Goal: Task Accomplishment & Management: Manage account settings

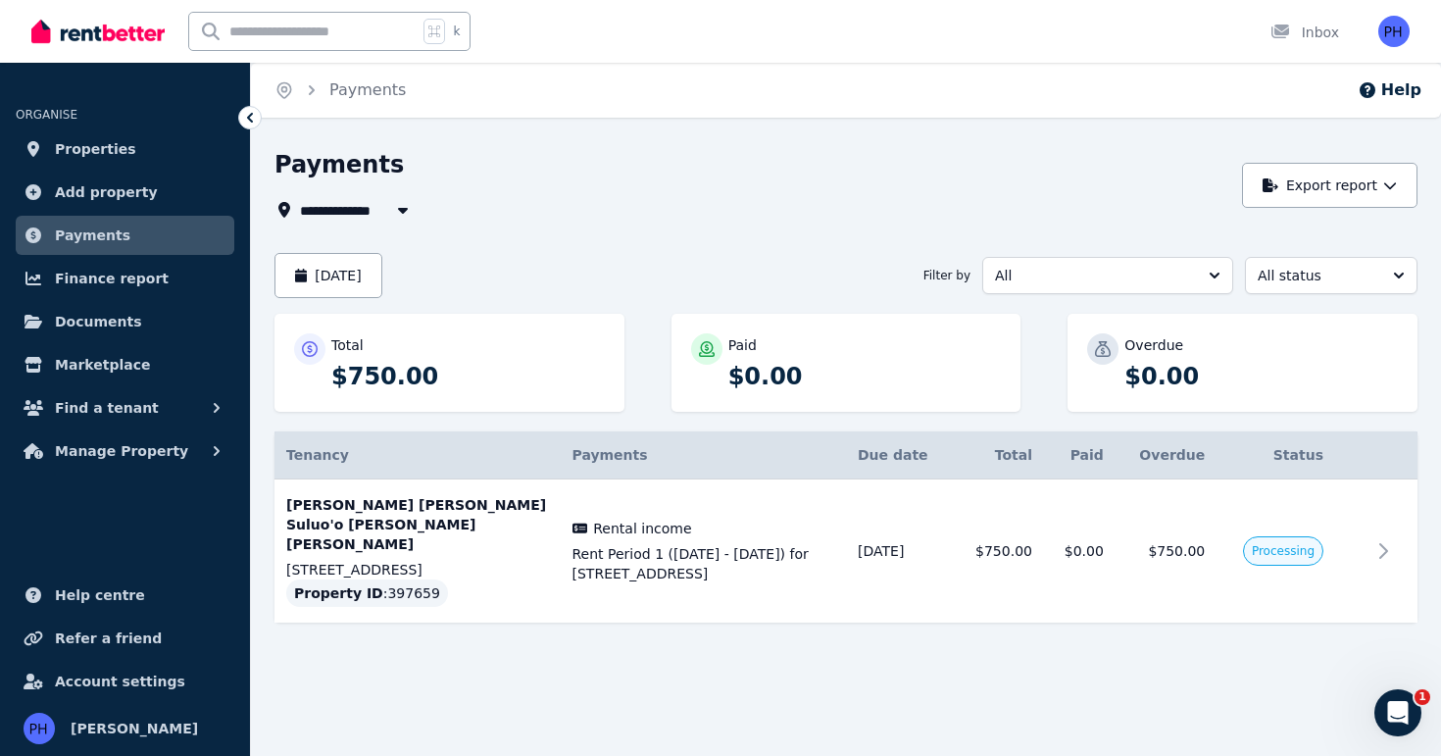
click at [671, 214] on div "**********" at bounding box center [752, 210] width 957 height 24
click at [744, 552] on span "Rent Period 1 ([DATE] - [DATE]) for [STREET_ADDRESS]" at bounding box center [703, 563] width 263 height 39
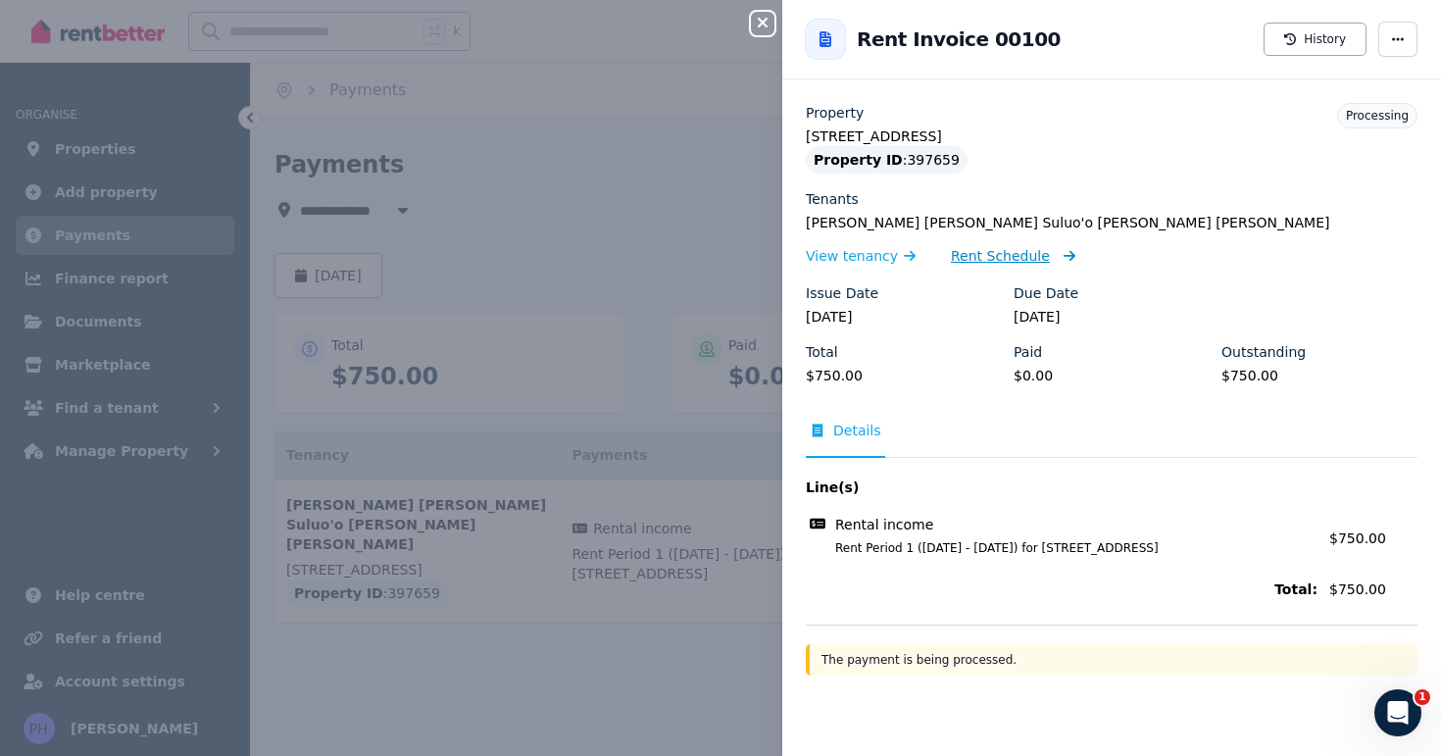
click at [995, 256] on span "Rent Schedule" at bounding box center [1000, 256] width 99 height 20
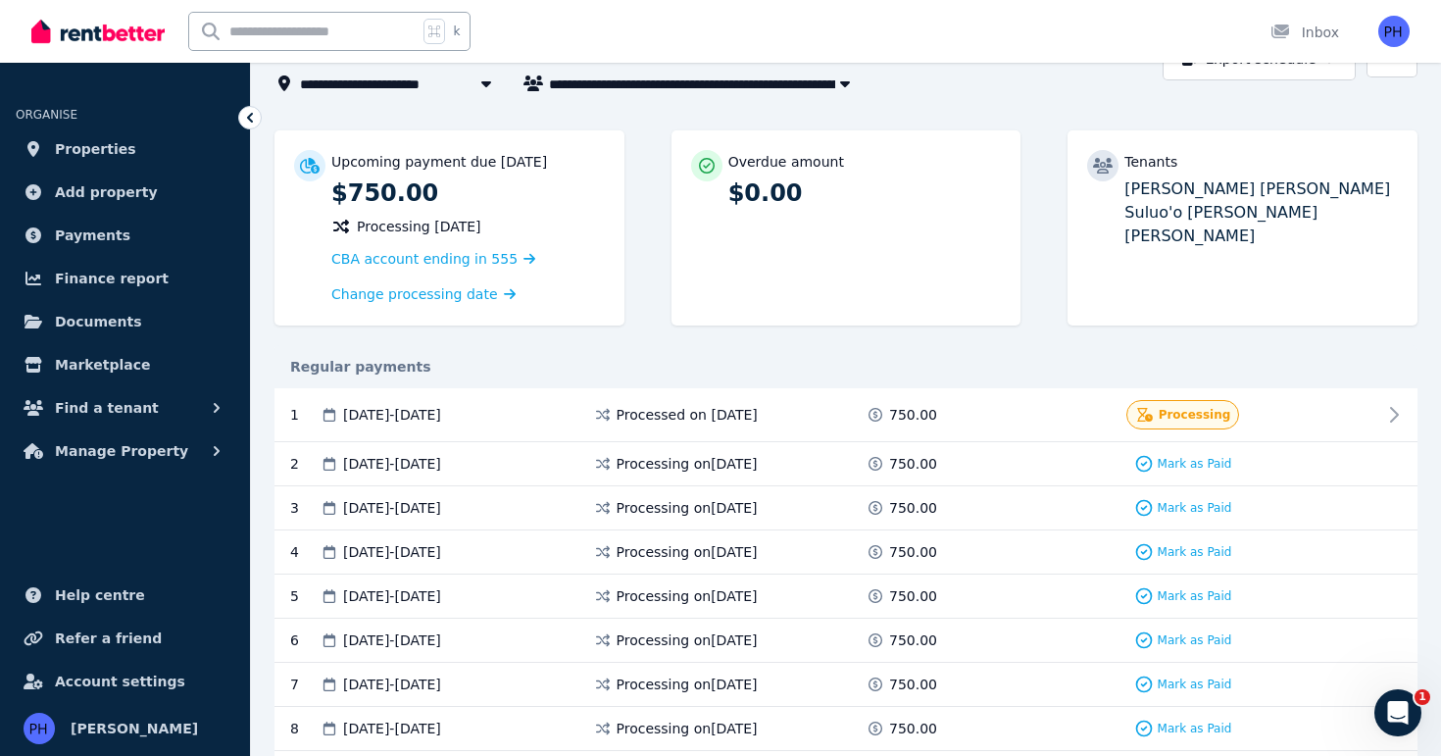
scroll to position [99, 0]
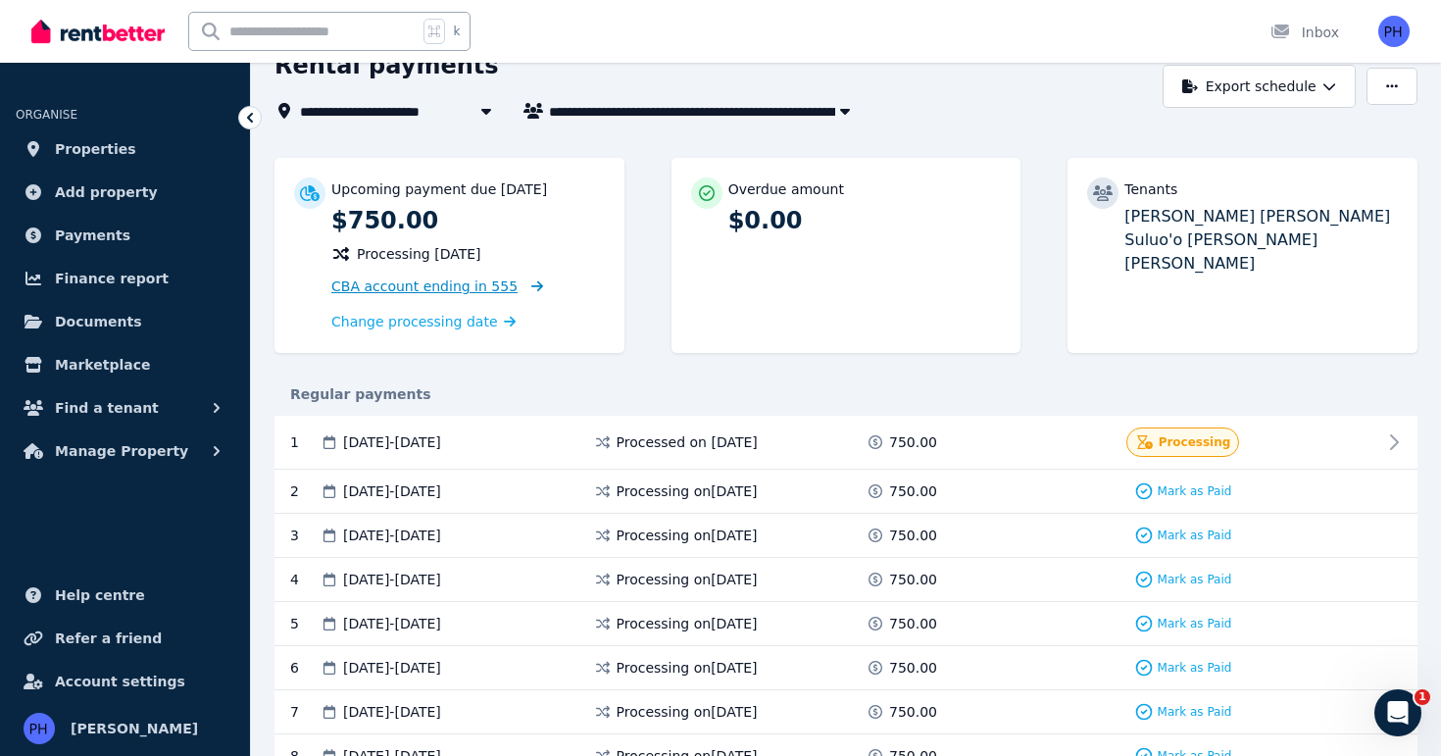
click at [441, 288] on span "CBA account ending in 555" at bounding box center [424, 286] width 186 height 16
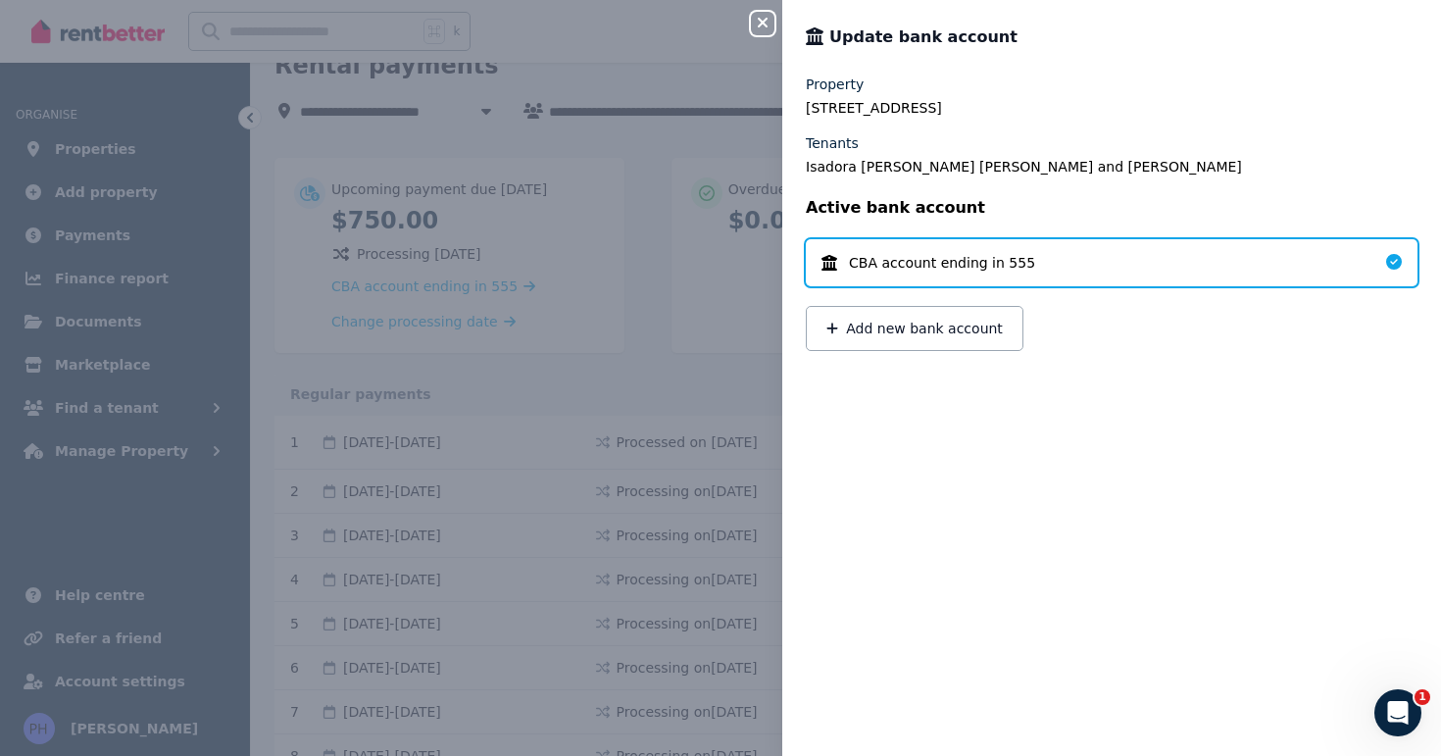
click at [768, 25] on icon "button" at bounding box center [763, 23] width 24 height 16
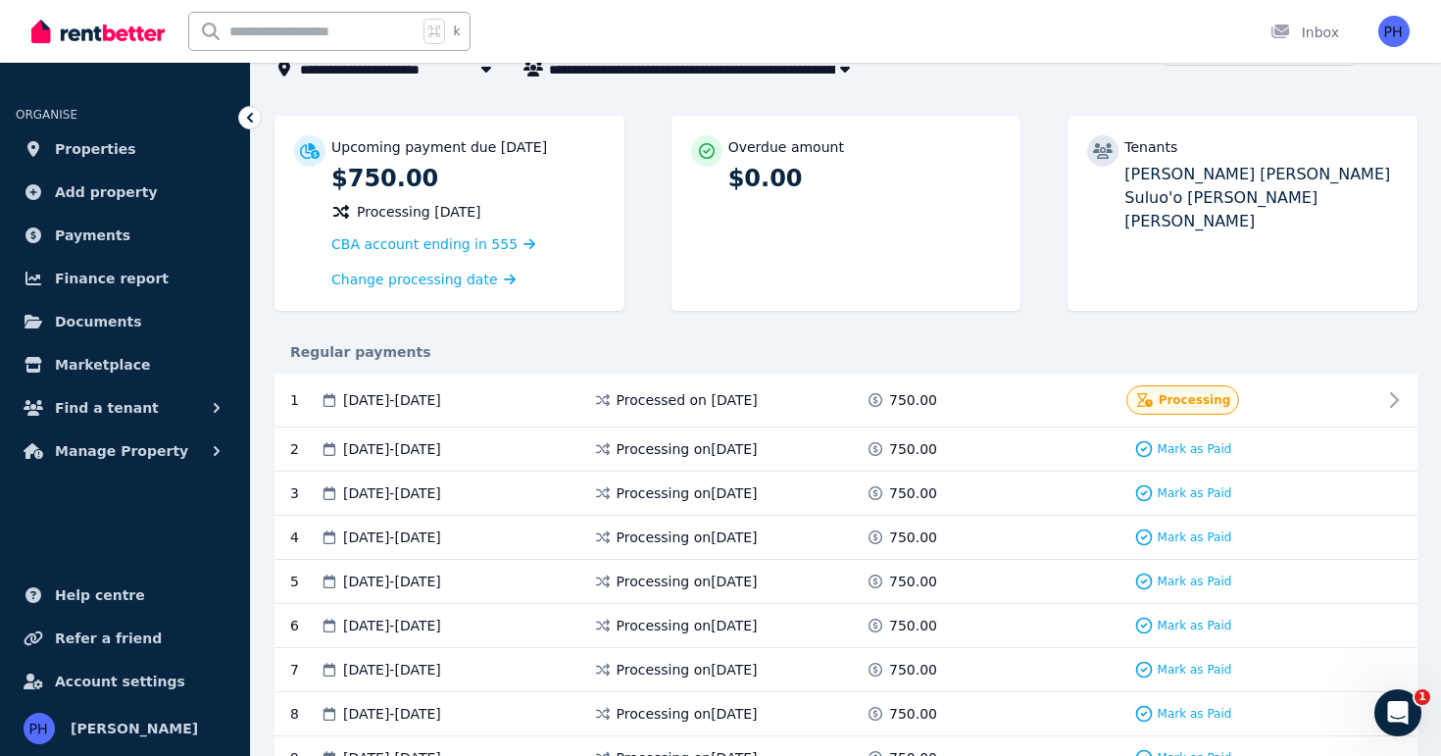
scroll to position [0, 0]
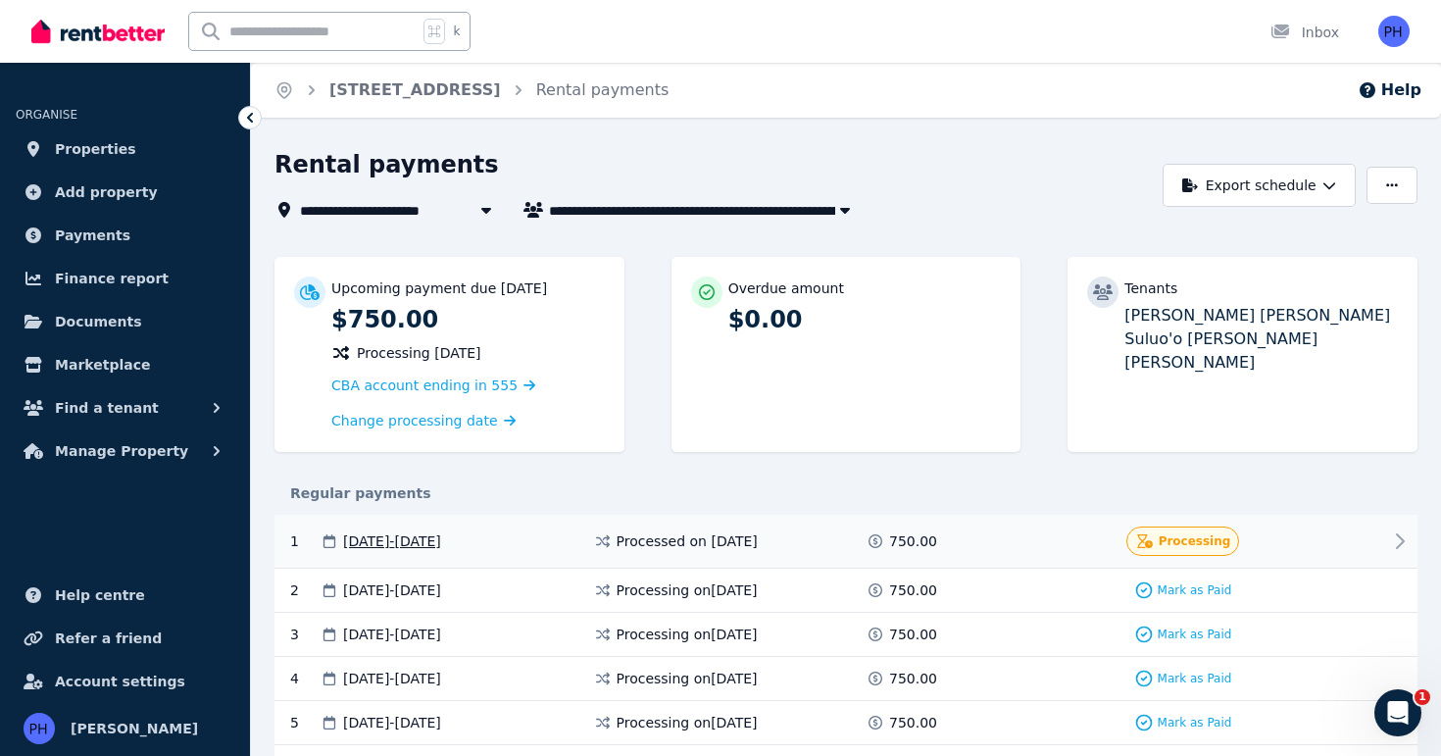
click at [1188, 541] on span "Processing" at bounding box center [1195, 541] width 73 height 16
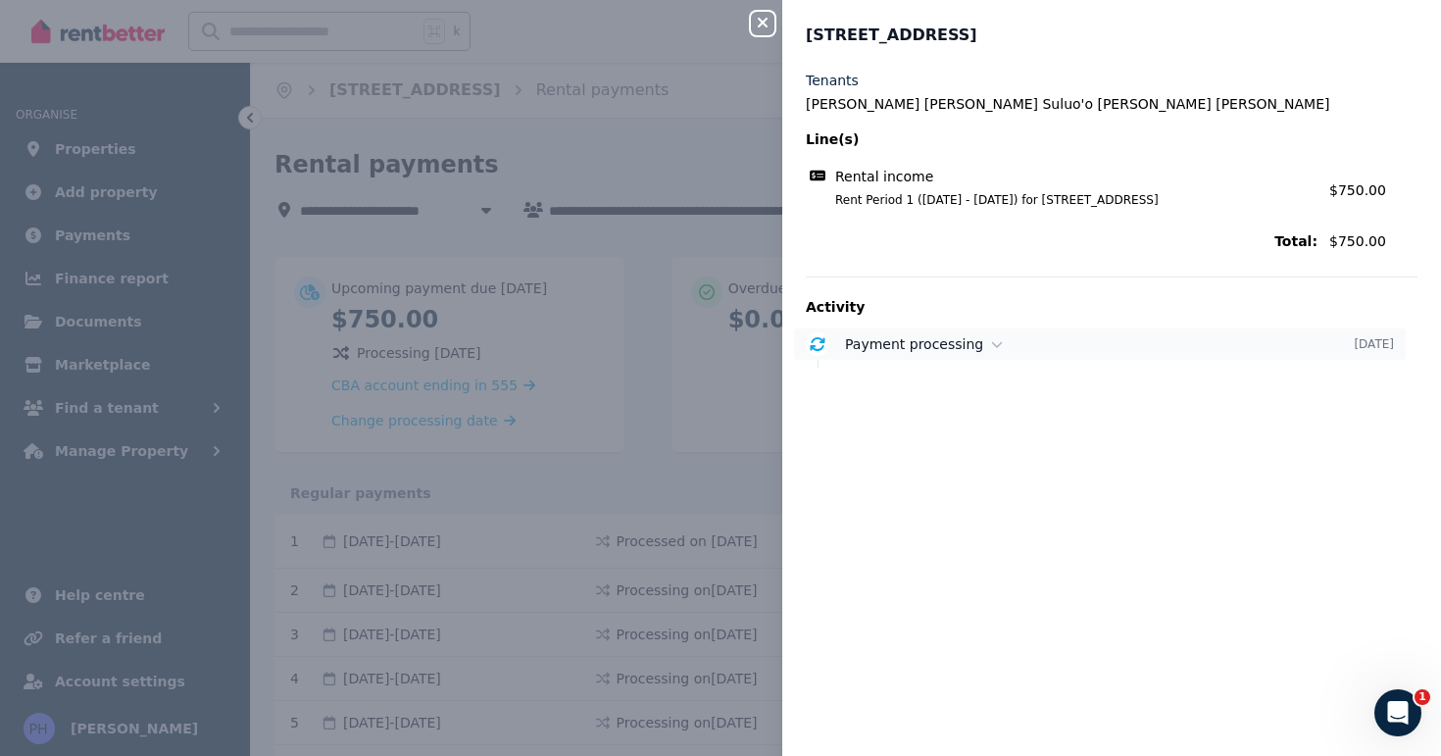
click at [992, 349] on icon at bounding box center [997, 344] width 12 height 14
click at [761, 25] on icon "button" at bounding box center [763, 23] width 10 height 10
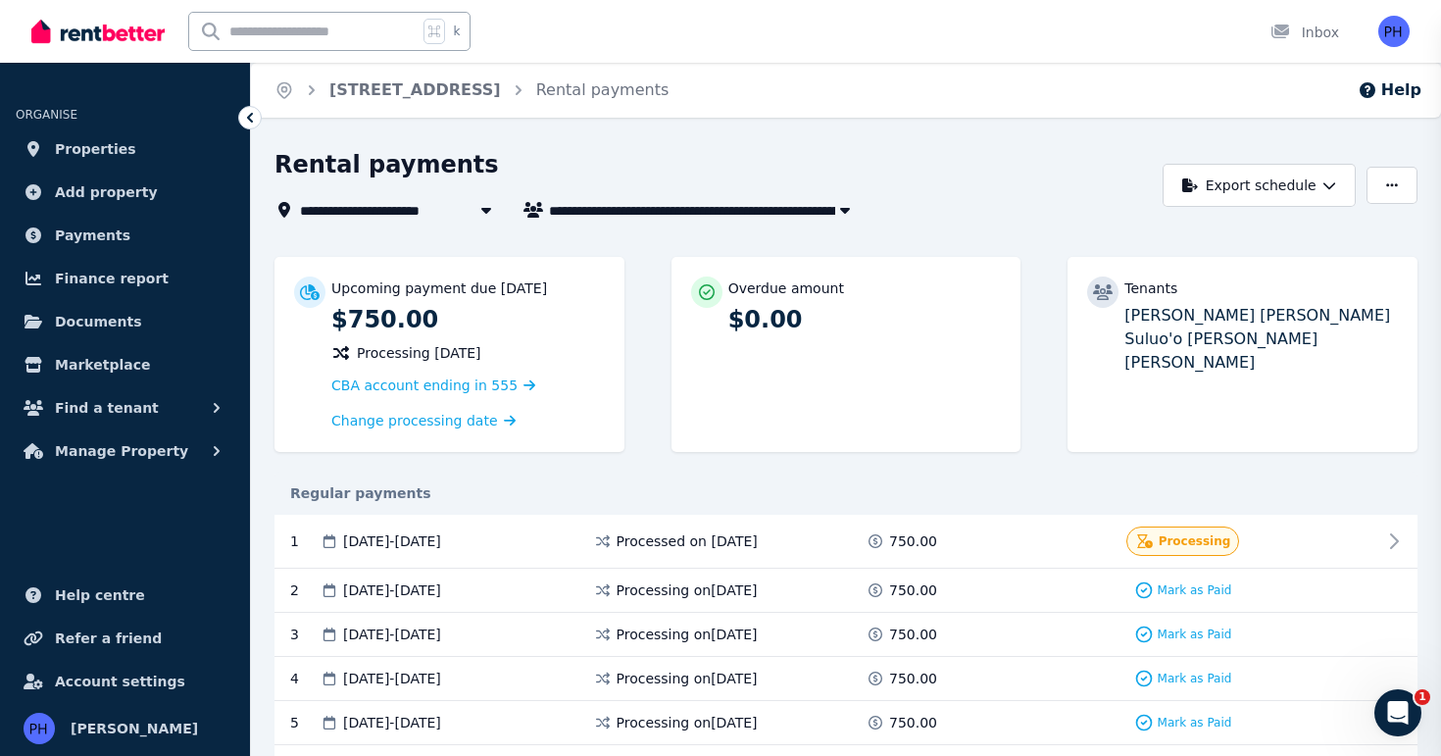
click at [761, 25] on div "Close panel [STREET_ADDRESS]" at bounding box center [720, 378] width 1441 height 756
click at [126, 156] on link "Properties" at bounding box center [125, 148] width 219 height 39
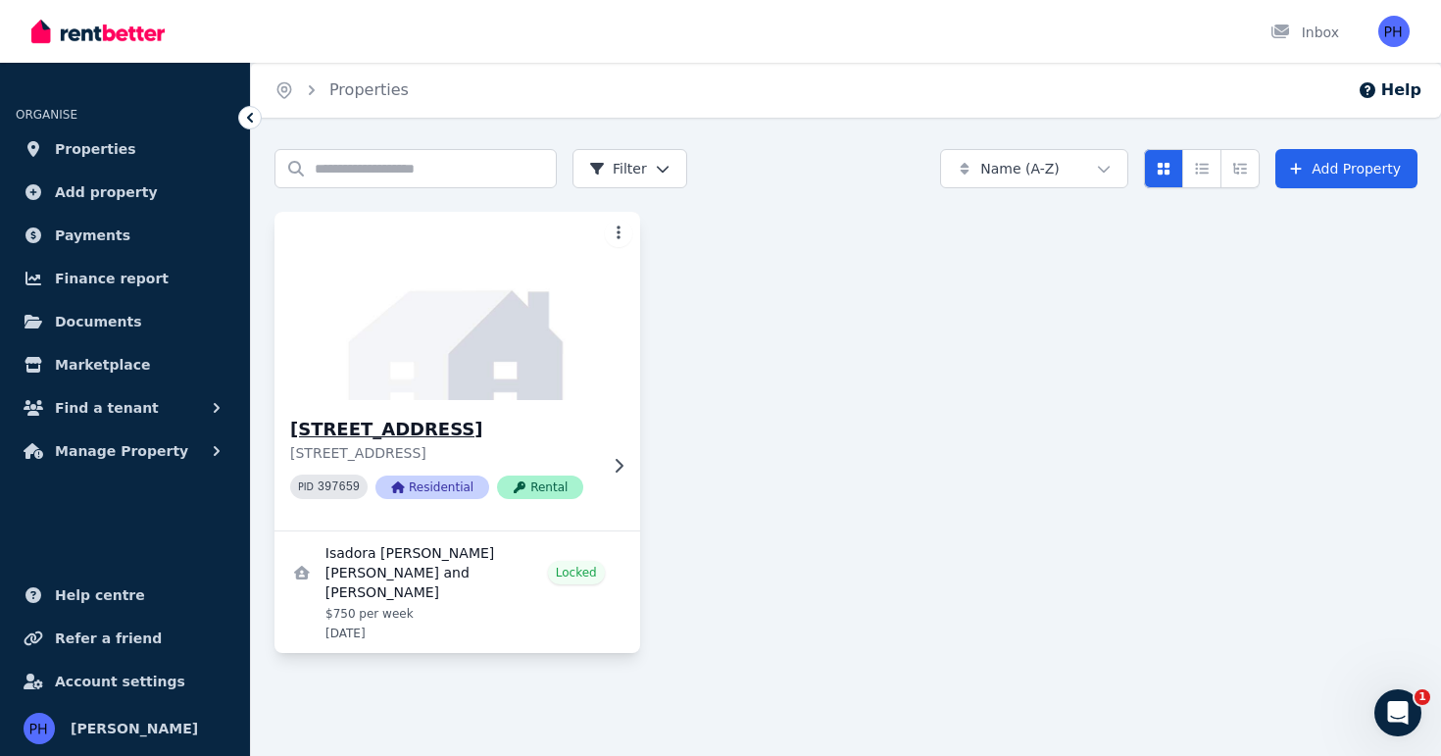
click at [491, 330] on img at bounding box center [457, 306] width 383 height 198
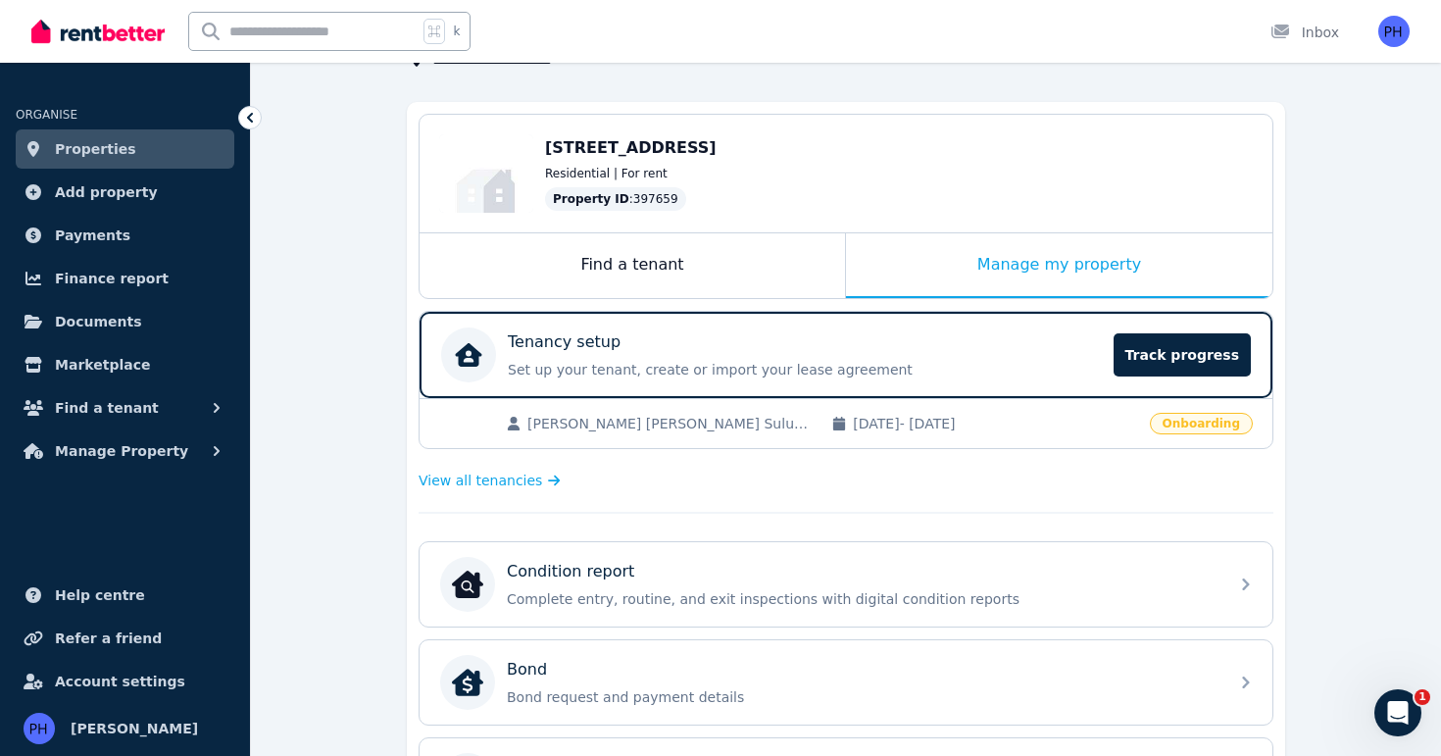
scroll to position [158, 0]
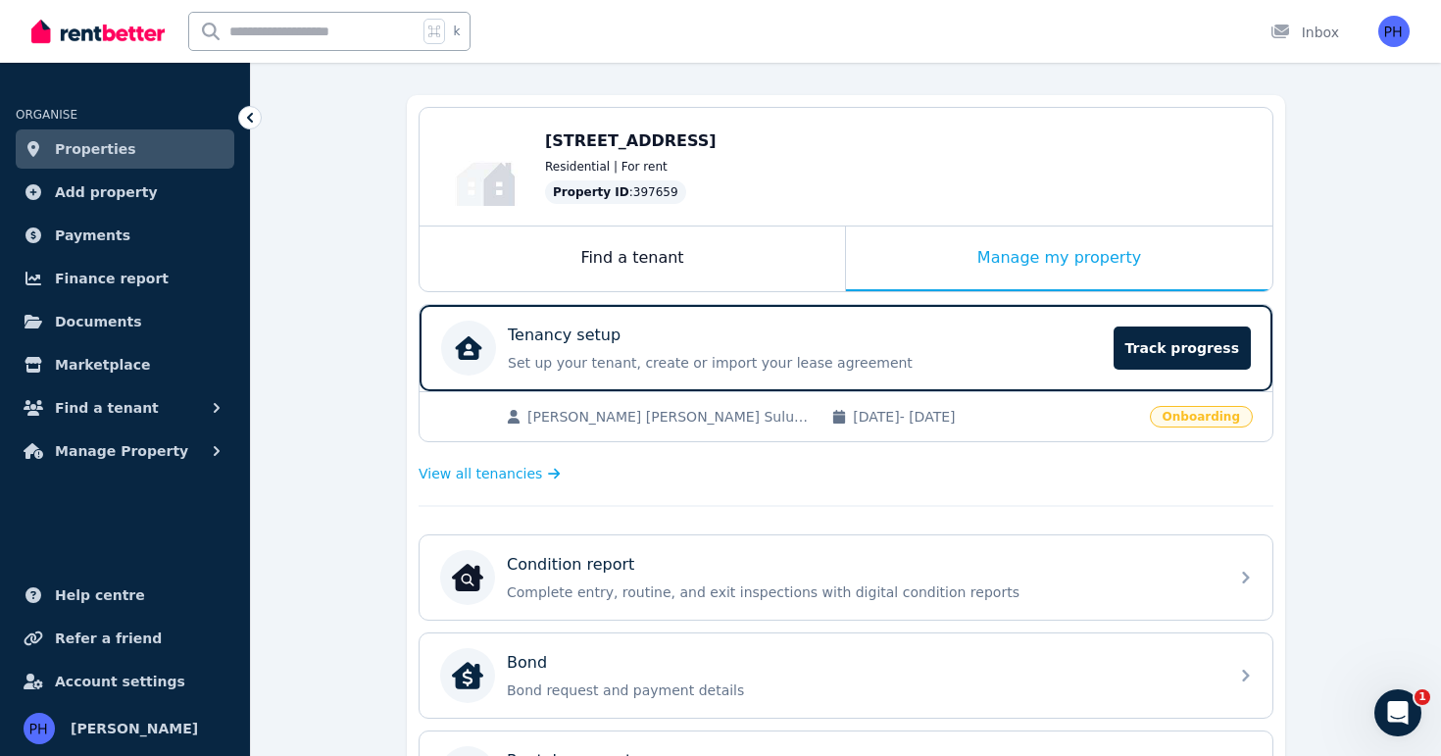
click at [553, 416] on span "[PERSON_NAME] [PERSON_NAME] Suluo'o [PERSON_NAME] [PERSON_NAME]" at bounding box center [669, 417] width 284 height 20
click at [1205, 421] on span "Onboarding" at bounding box center [1201, 417] width 103 height 22
click at [1192, 358] on span "Track progress" at bounding box center [1182, 347] width 137 height 43
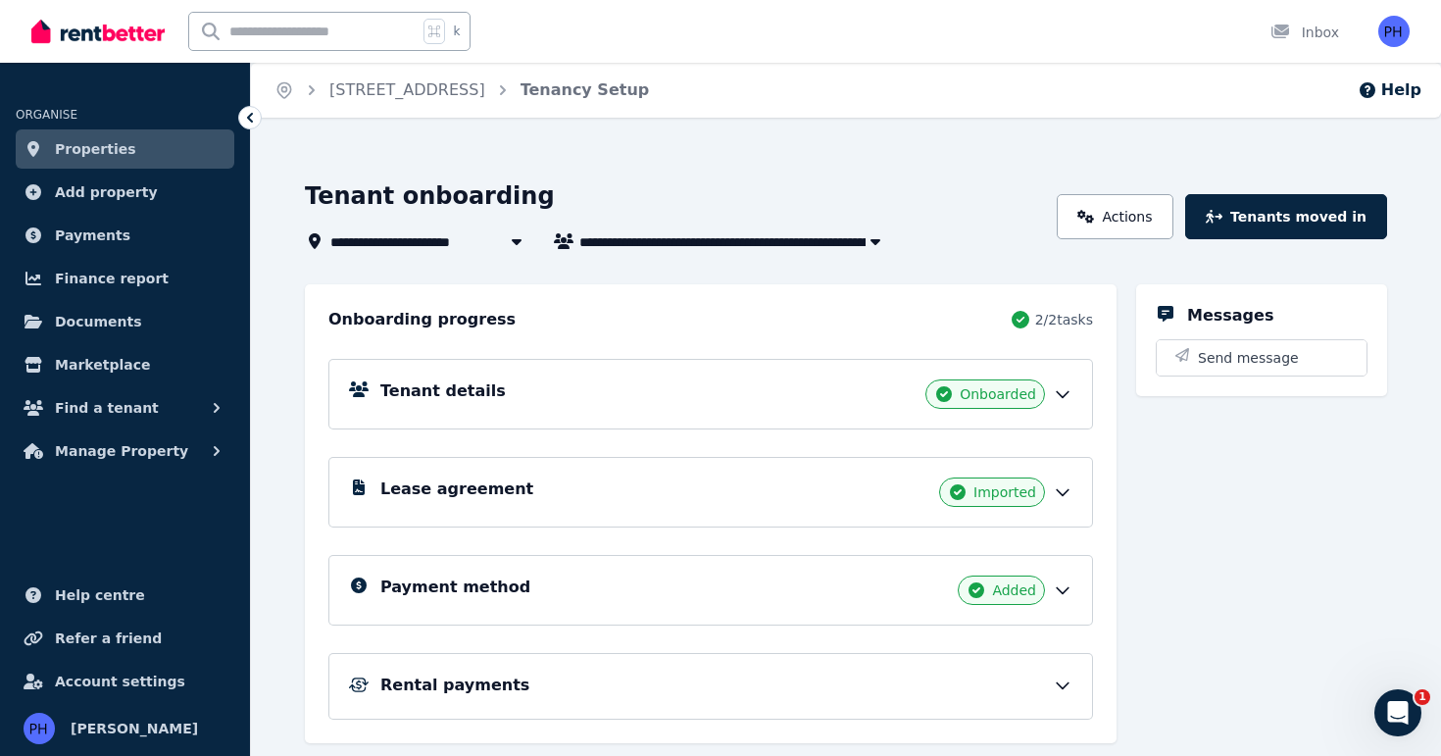
scroll to position [54, 0]
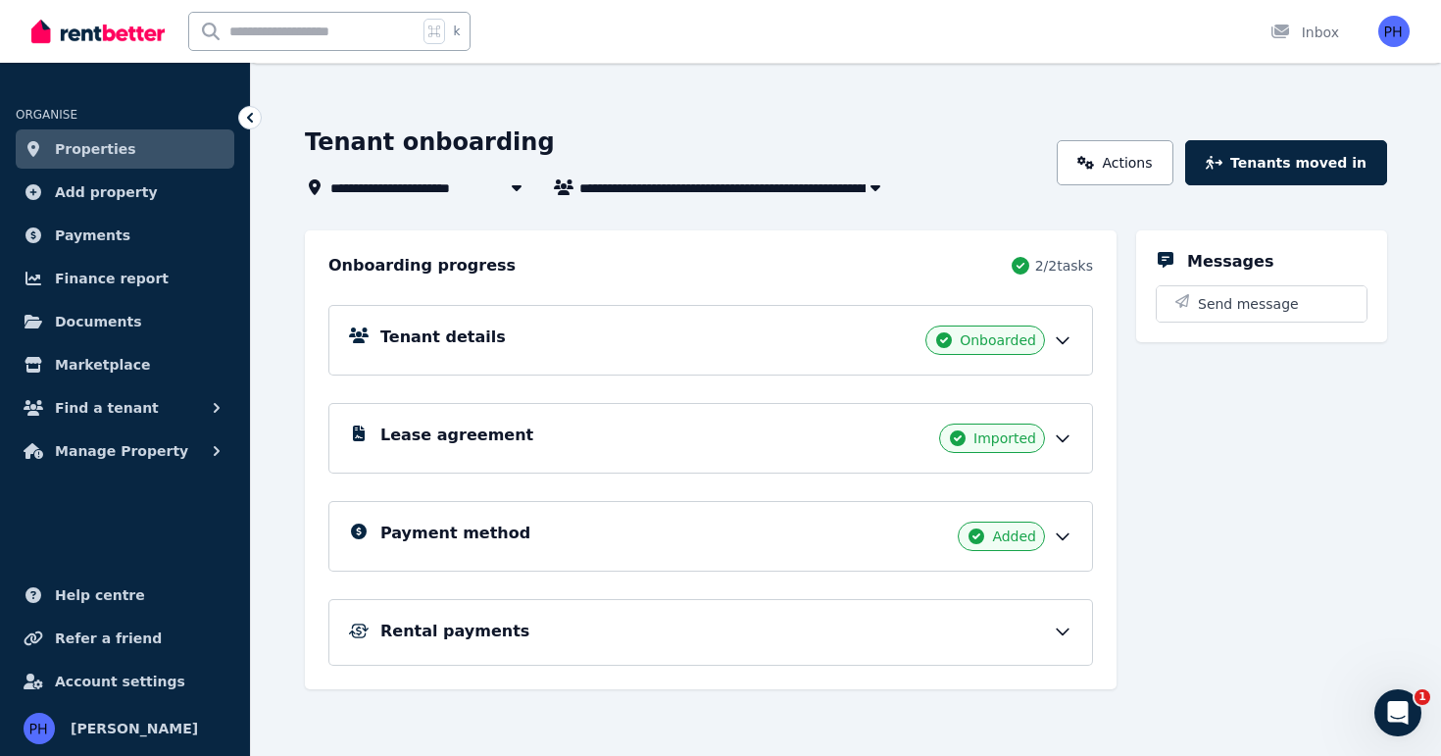
click at [845, 647] on div "Rental payments" at bounding box center [710, 632] width 765 height 67
click at [1024, 631] on div "Rental payments" at bounding box center [726, 632] width 692 height 24
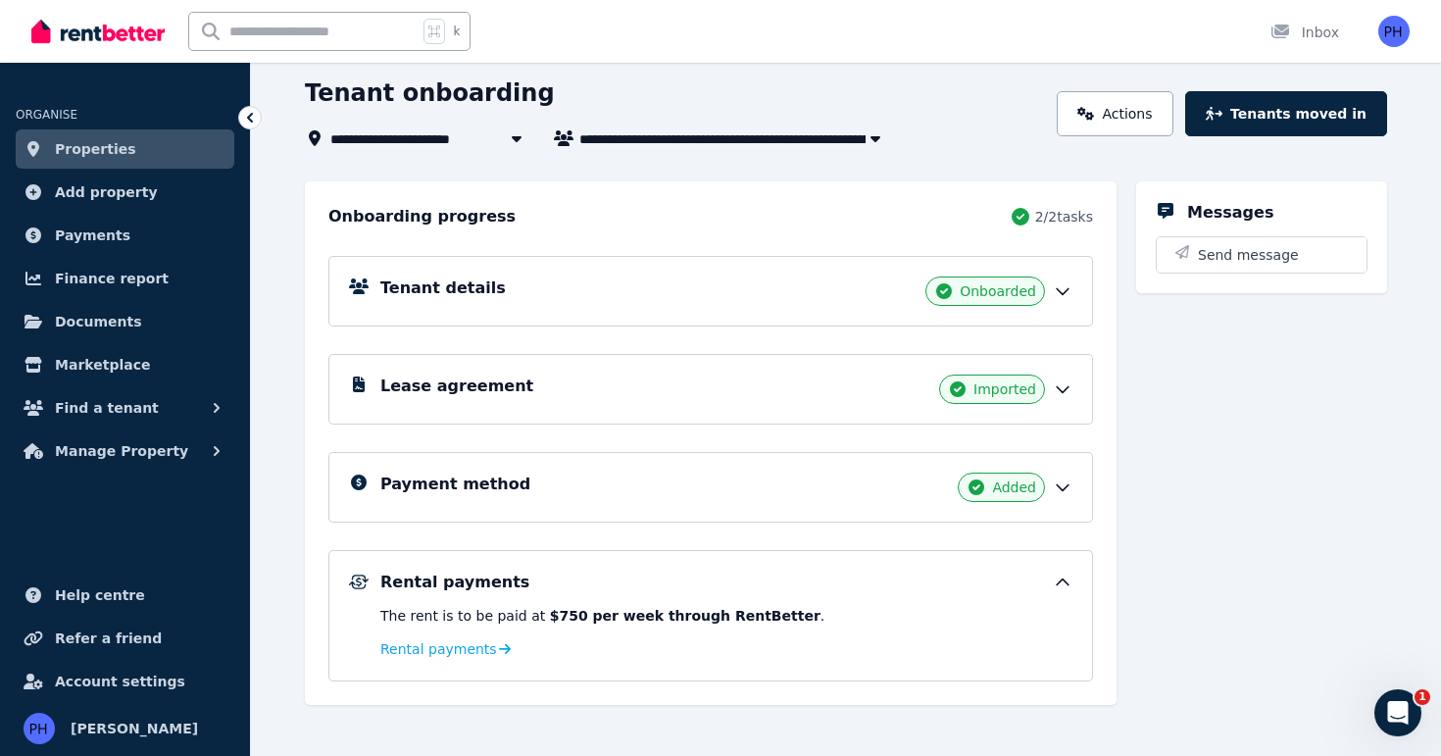
scroll to position [119, 0]
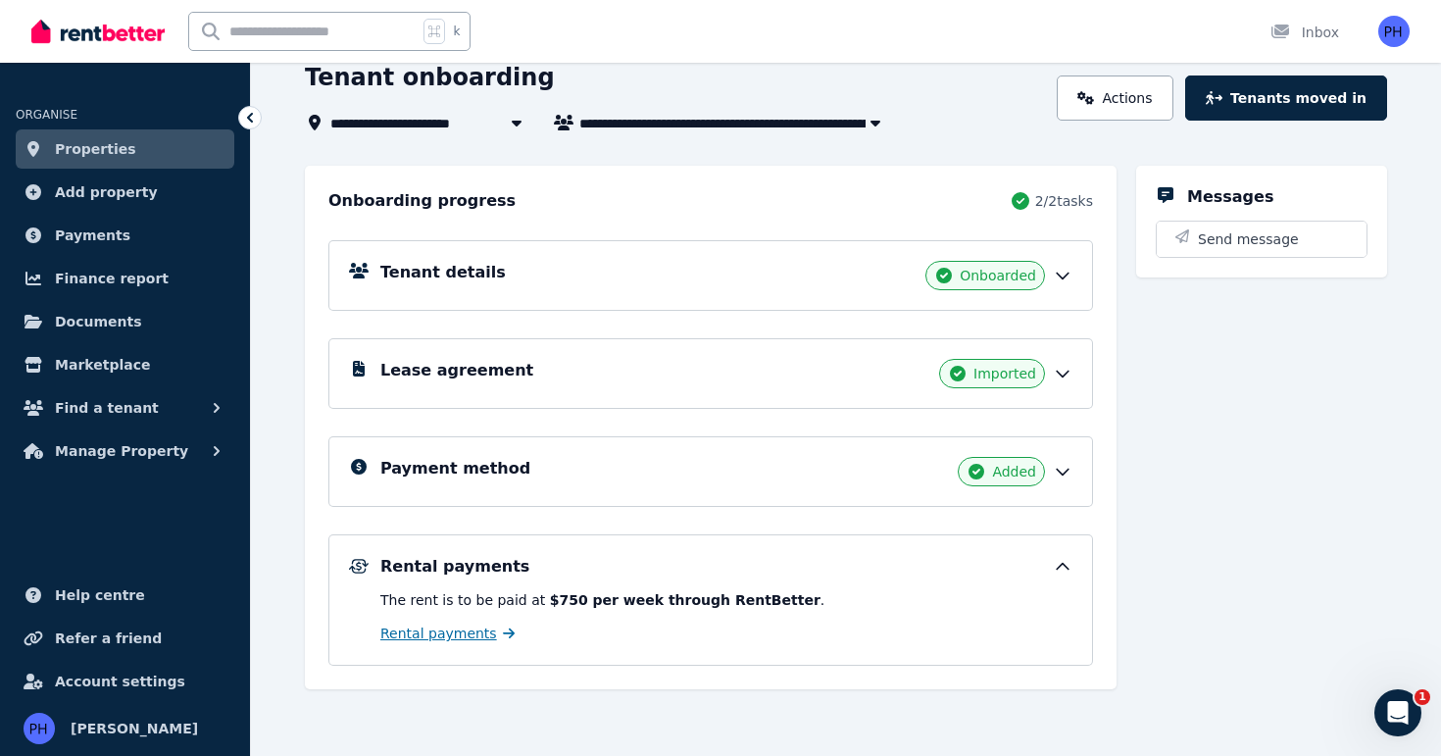
click at [421, 627] on span "Rental payments" at bounding box center [438, 633] width 117 height 20
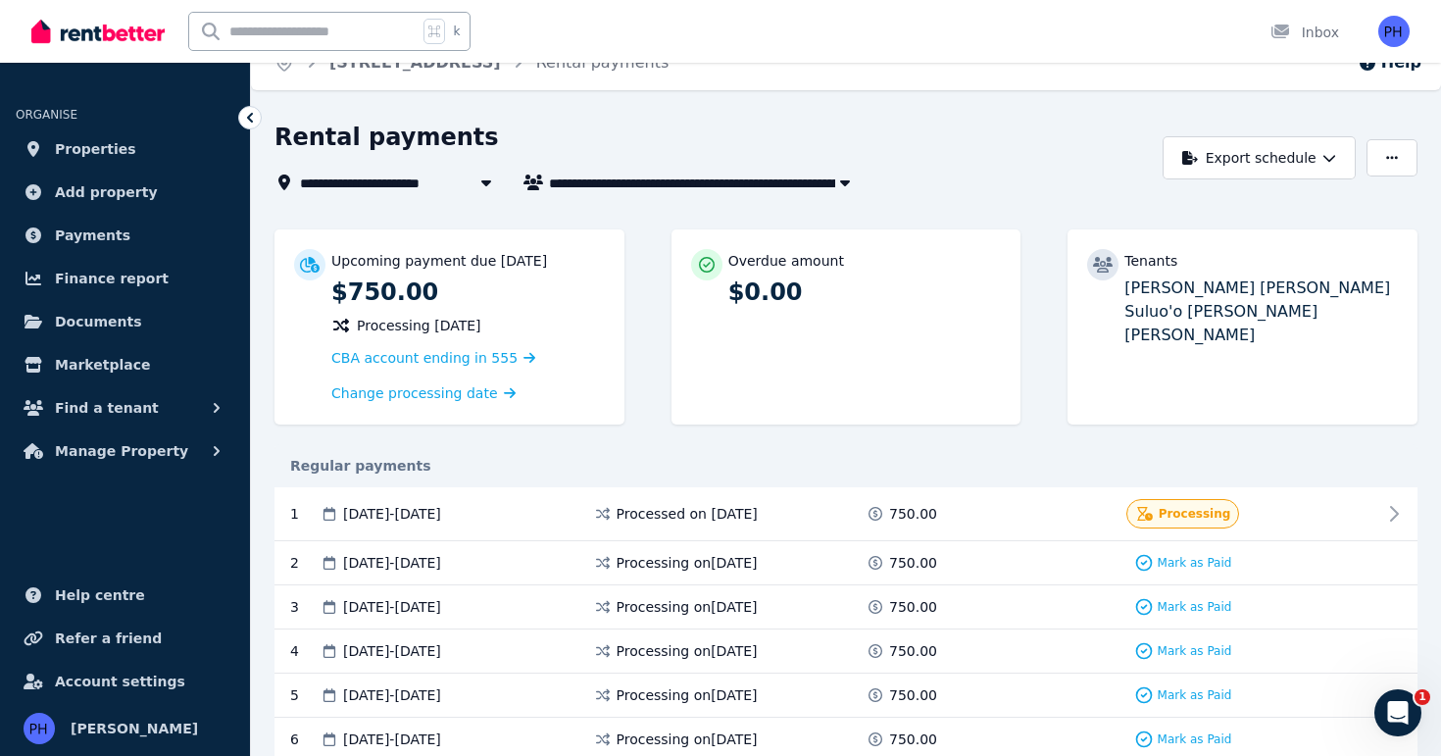
scroll to position [30, 0]
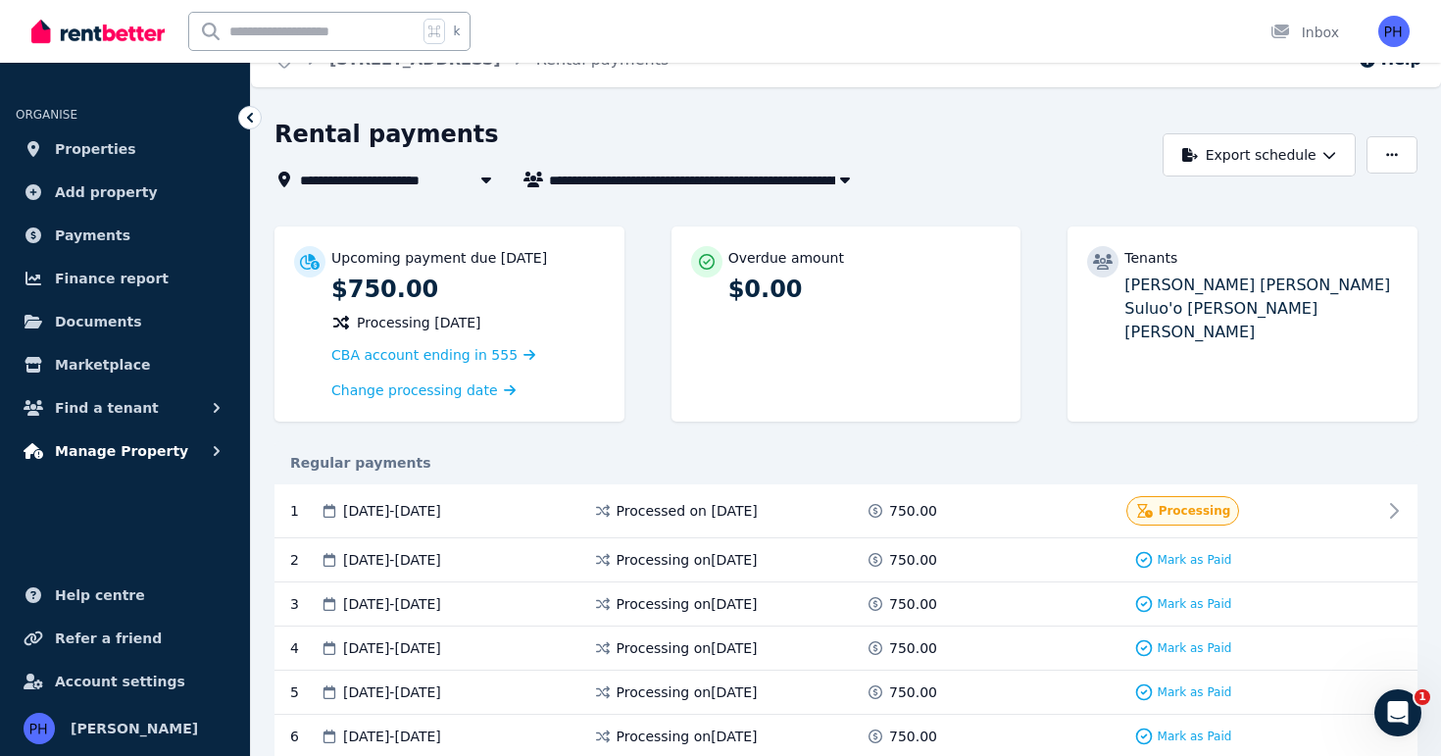
click at [155, 443] on span "Manage Property" at bounding box center [121, 451] width 133 height 24
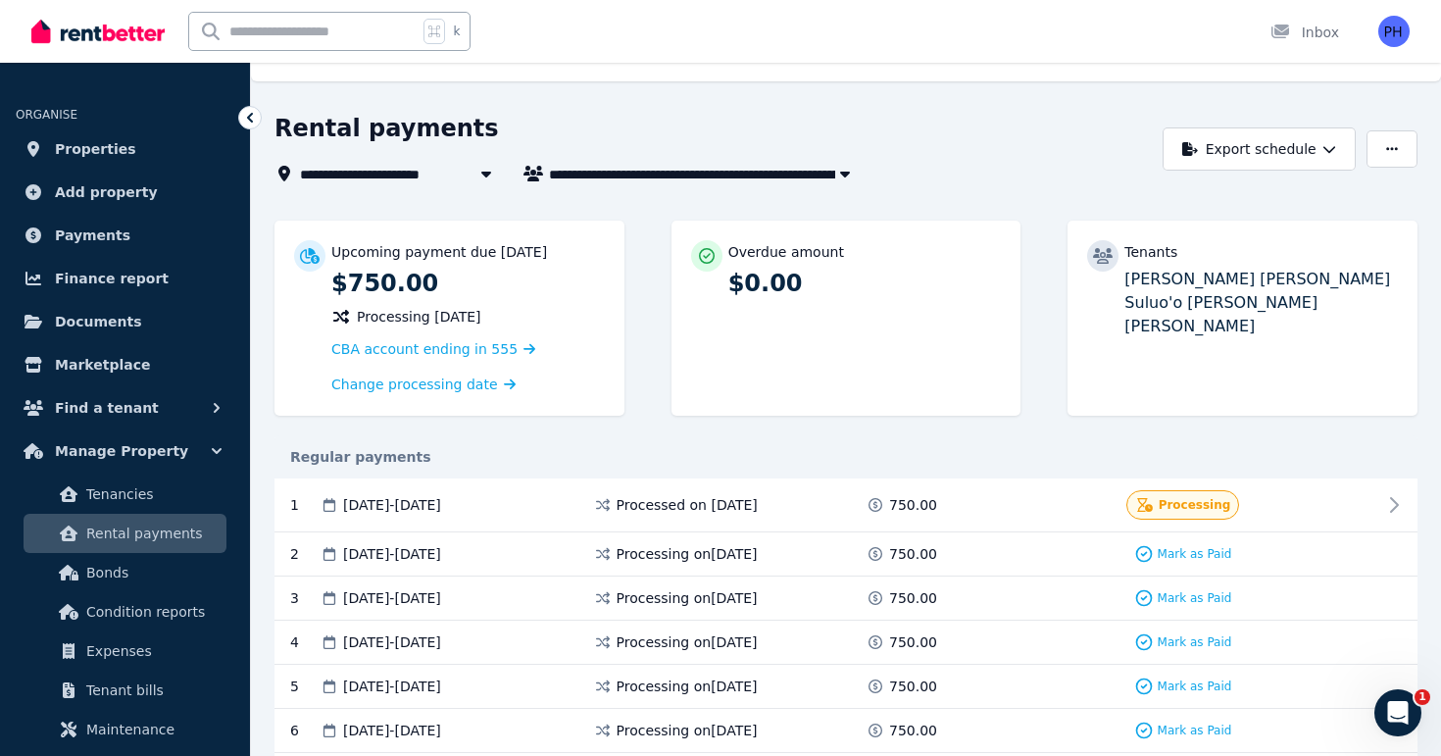
scroll to position [0, 0]
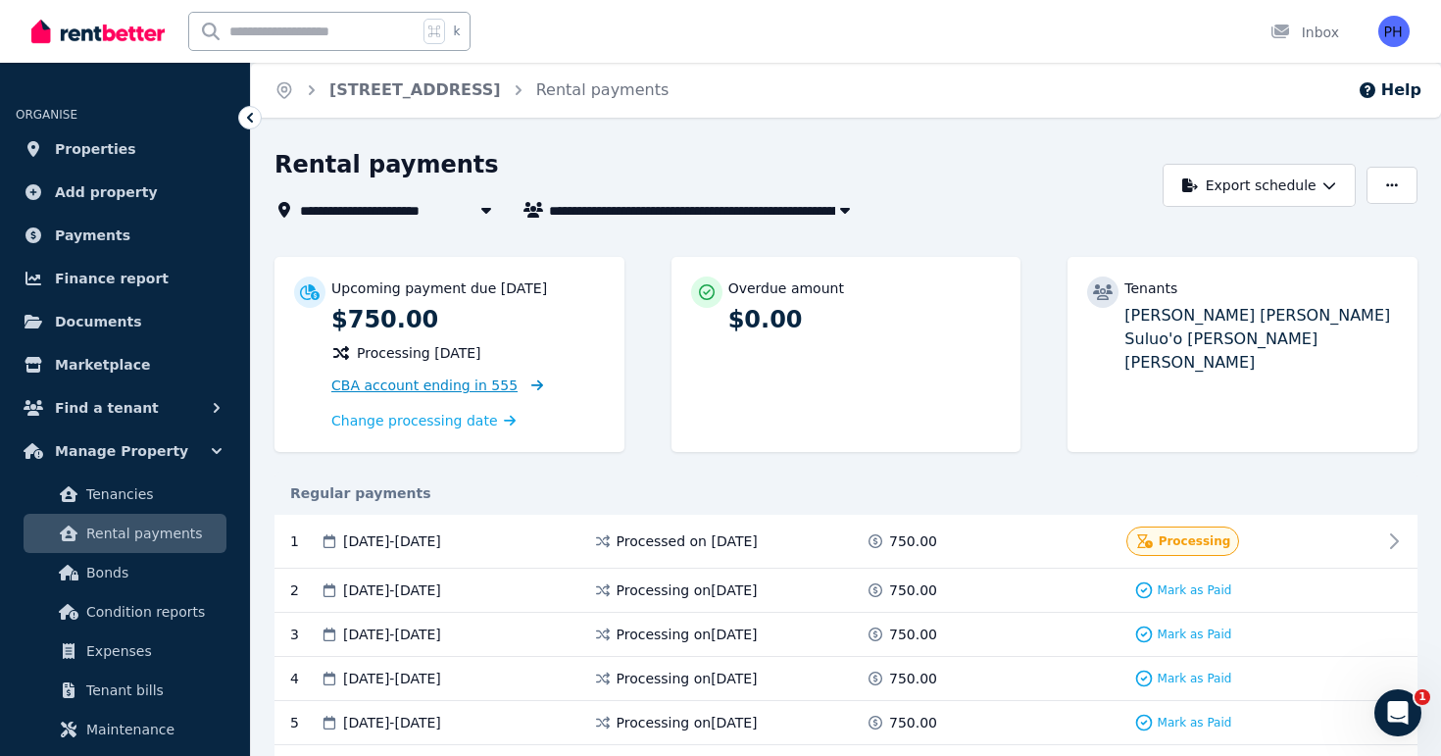
click at [444, 381] on span "CBA account ending in 555" at bounding box center [424, 385] width 186 height 16
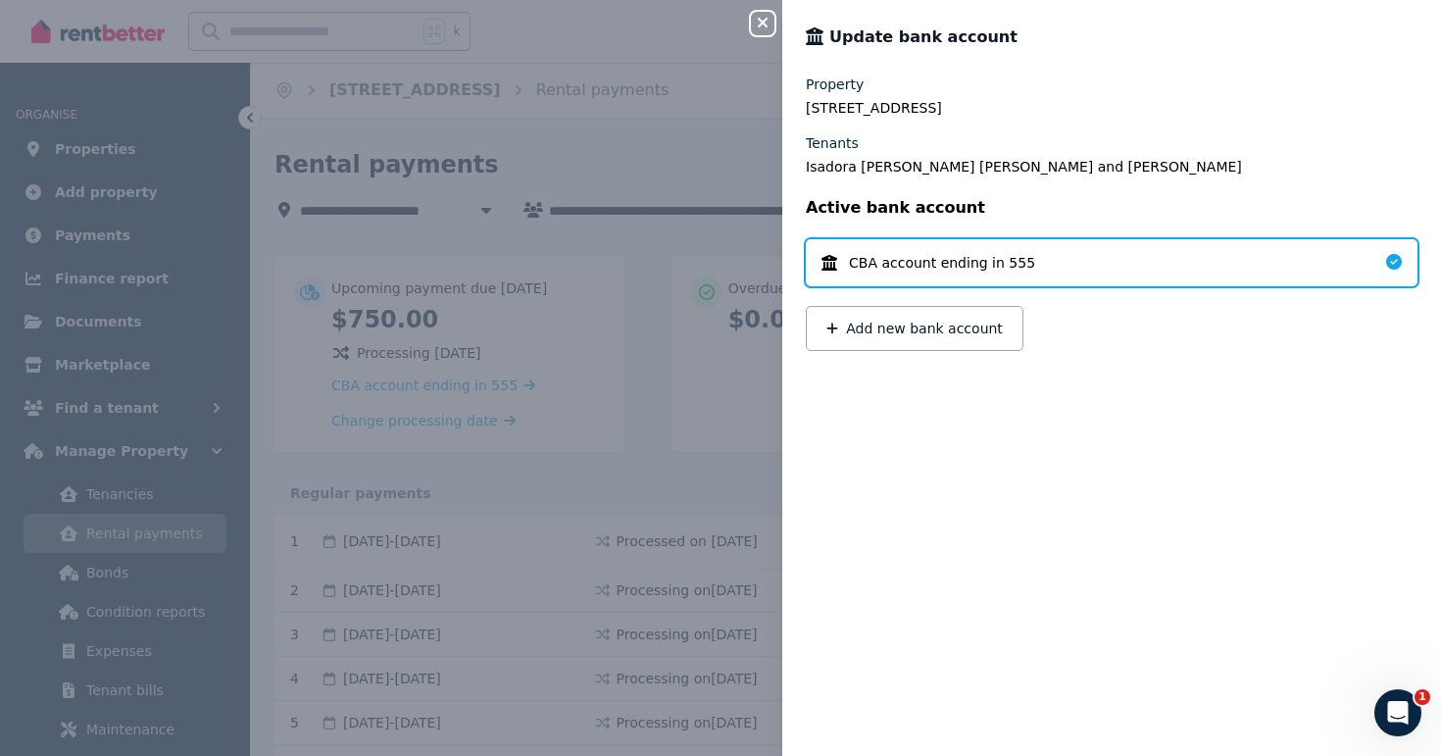
click at [981, 251] on div "CBA account ending in 555" at bounding box center [1112, 262] width 612 height 47
click at [768, 26] on icon "button" at bounding box center [763, 23] width 24 height 16
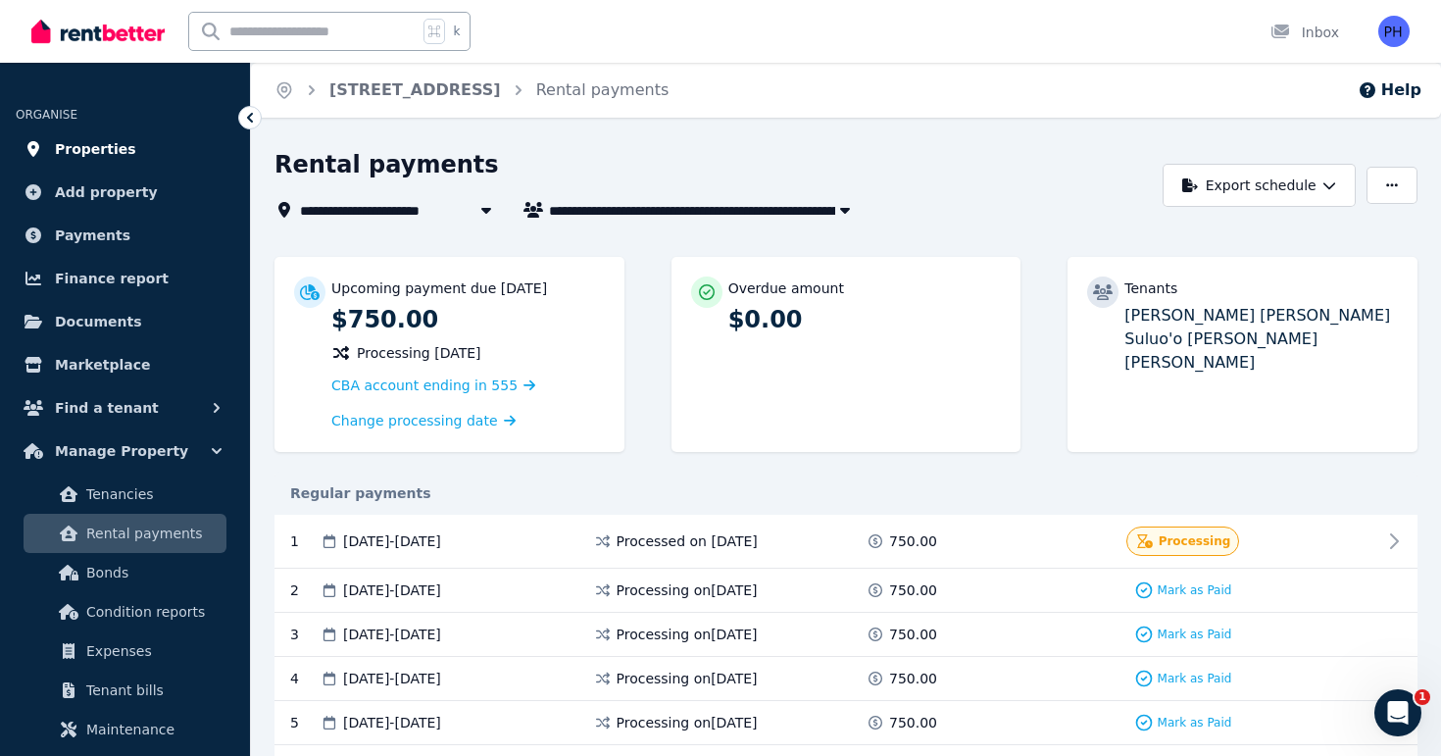
click at [111, 156] on span "Properties" at bounding box center [95, 149] width 81 height 24
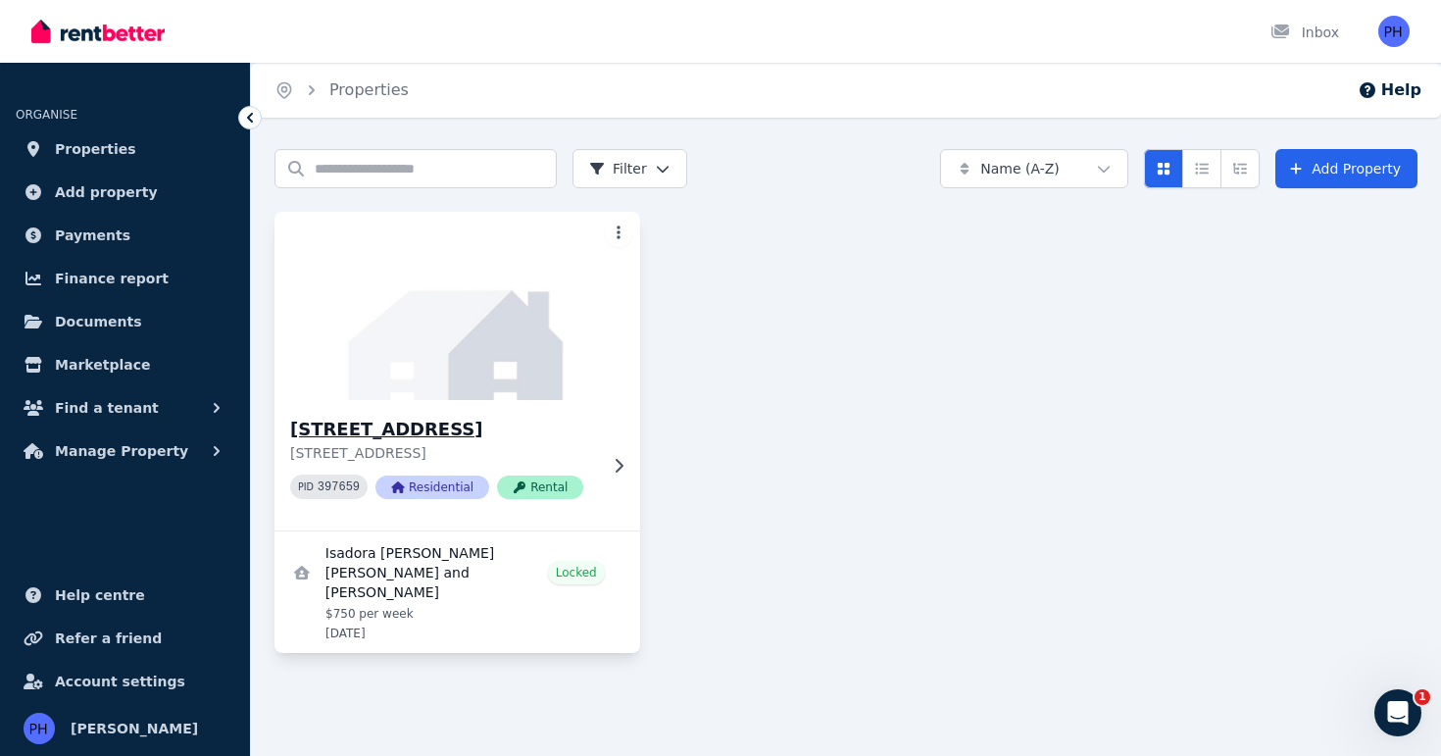
click at [469, 308] on img at bounding box center [457, 306] width 383 height 198
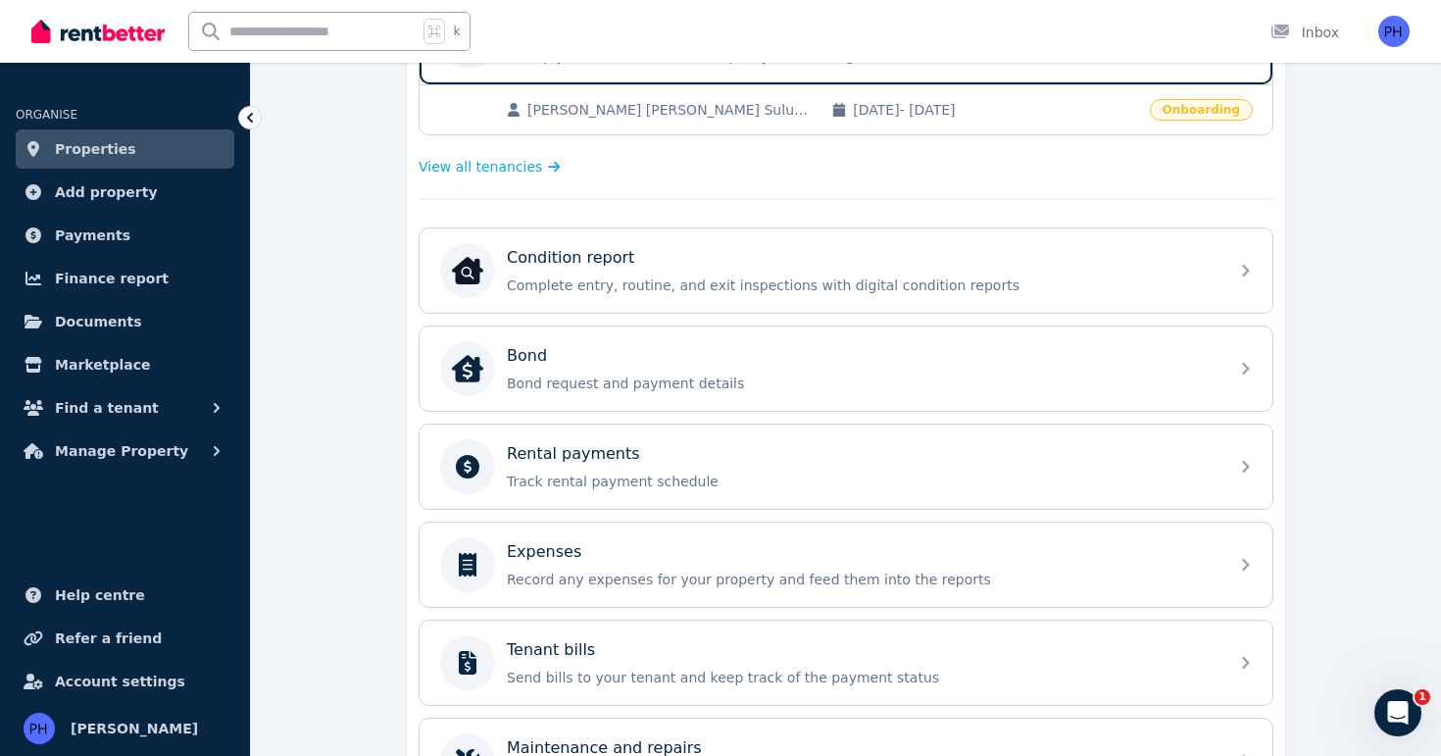
scroll to position [444, 0]
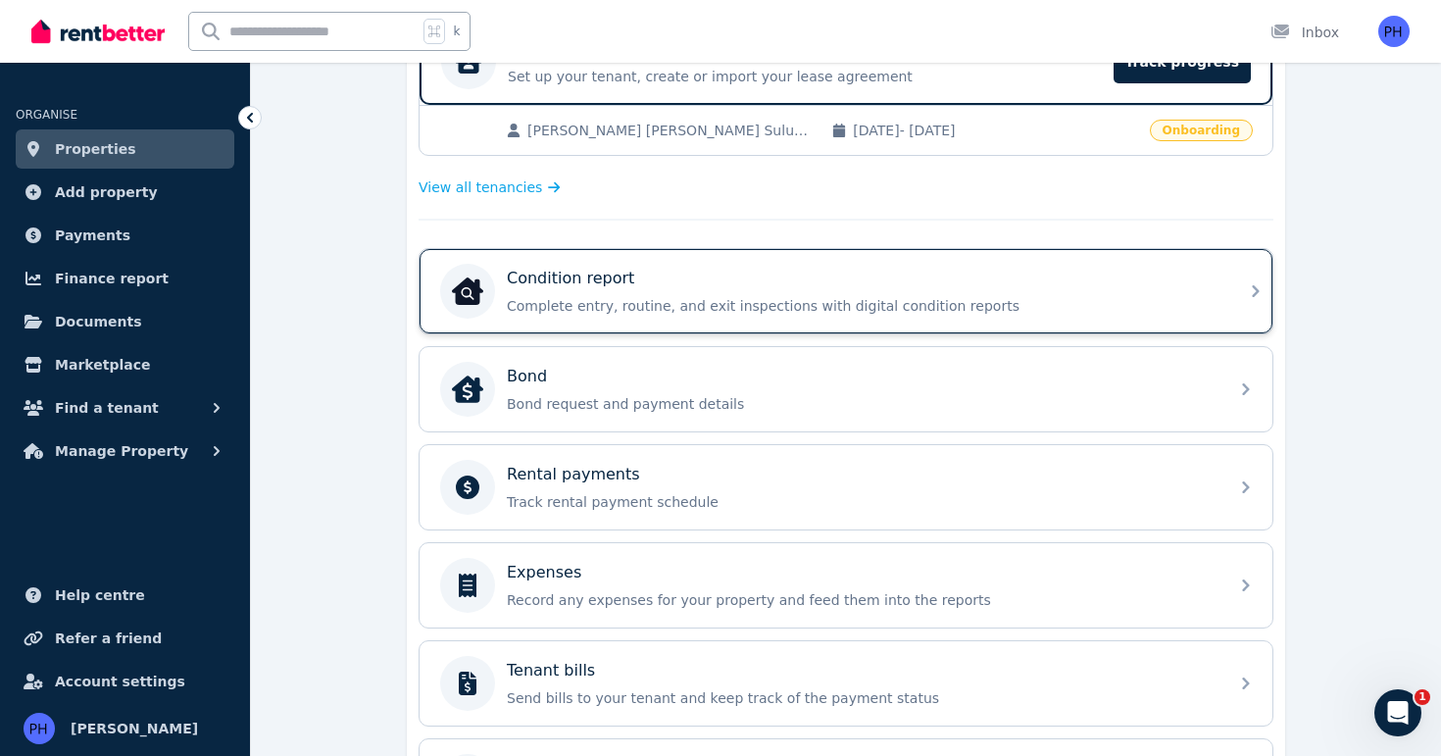
click at [622, 303] on p "Complete entry, routine, and exit inspections with digital condition reports" at bounding box center [862, 306] width 710 height 20
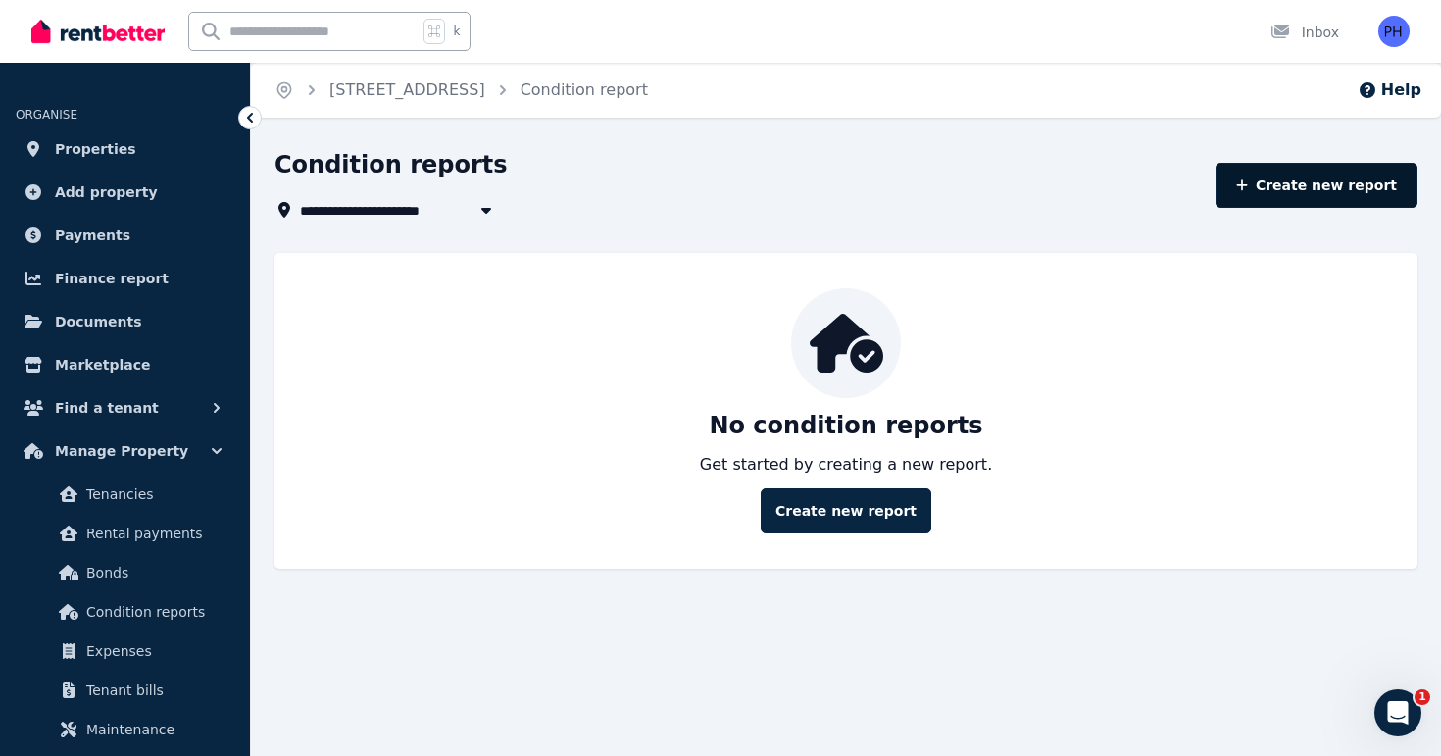
click at [1320, 192] on link "Create new report" at bounding box center [1316, 185] width 202 height 45
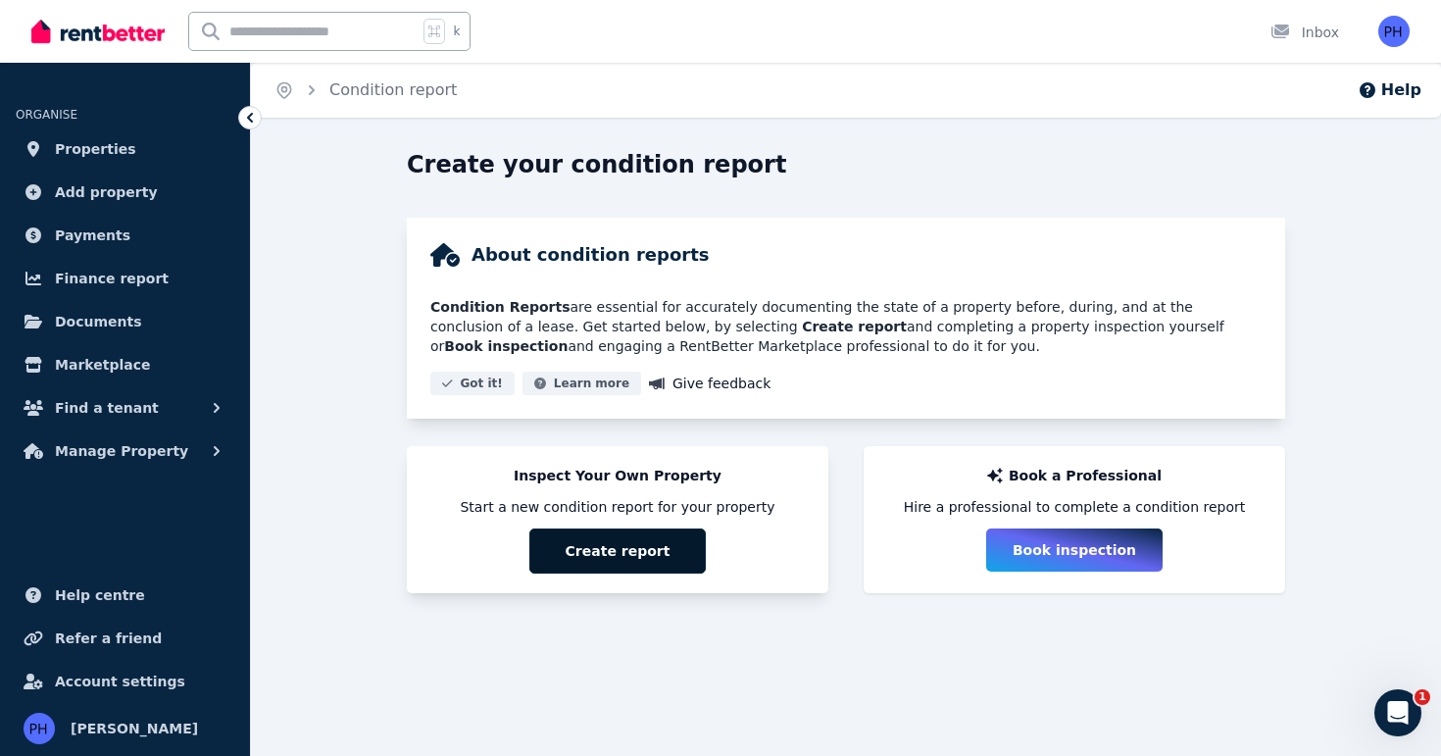
click at [610, 563] on button "Create report" at bounding box center [617, 550] width 176 height 45
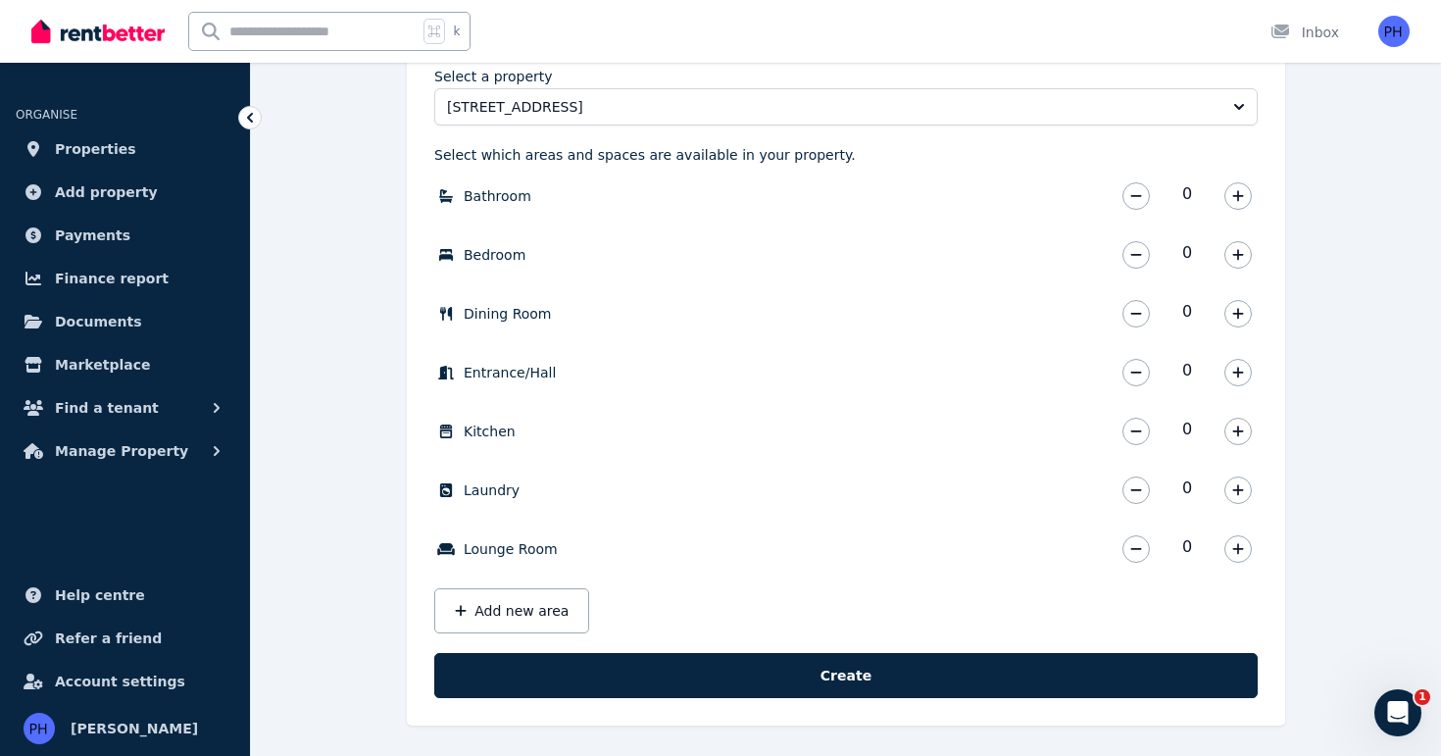
scroll to position [584, 0]
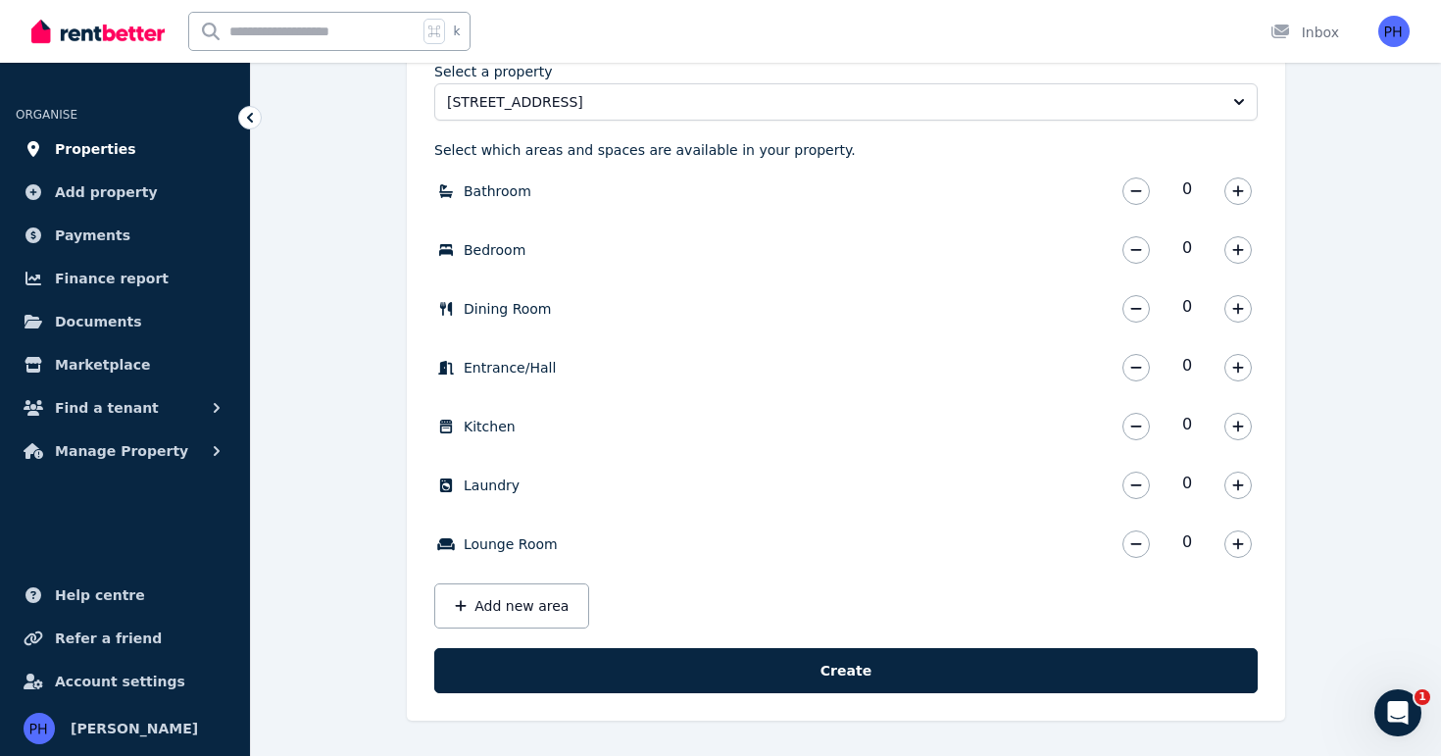
click at [116, 161] on link "Properties" at bounding box center [125, 148] width 219 height 39
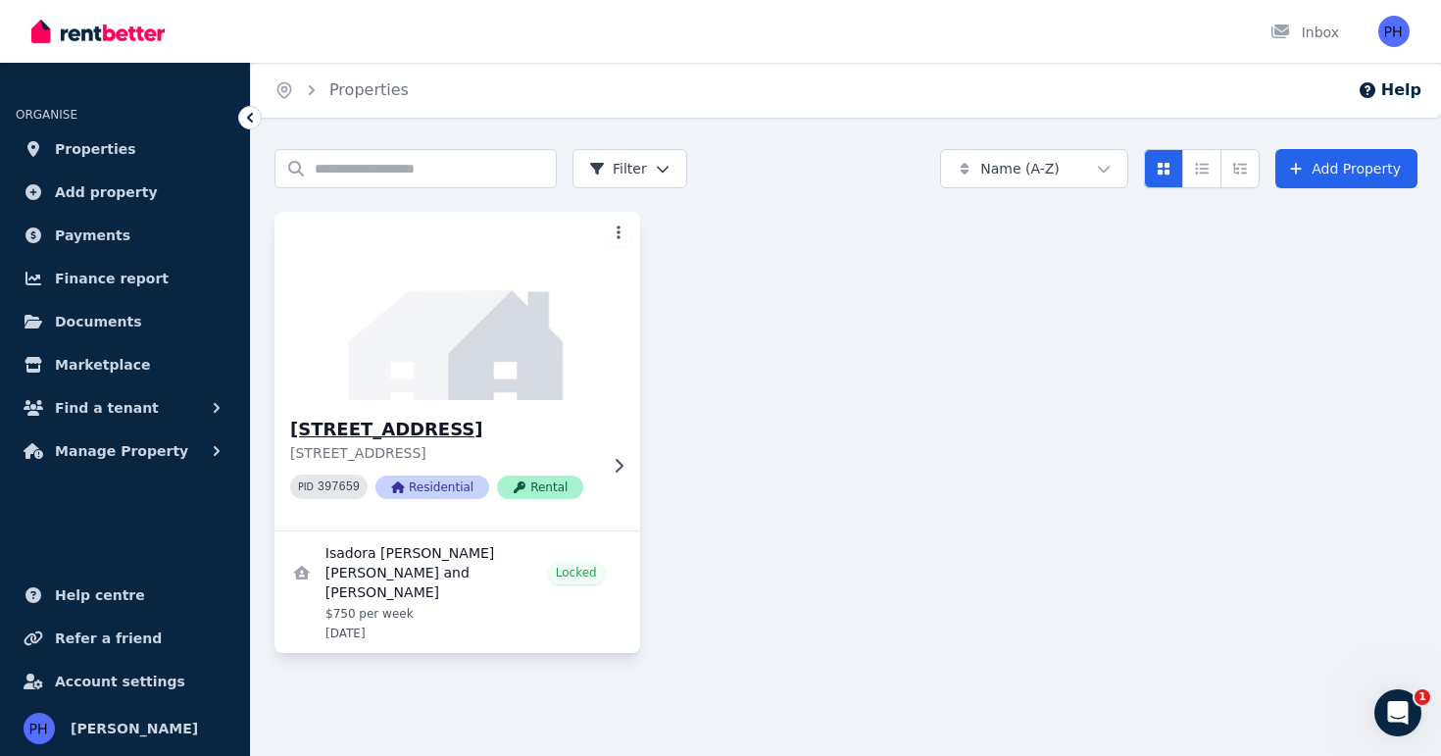
click at [431, 369] on img at bounding box center [457, 306] width 383 height 198
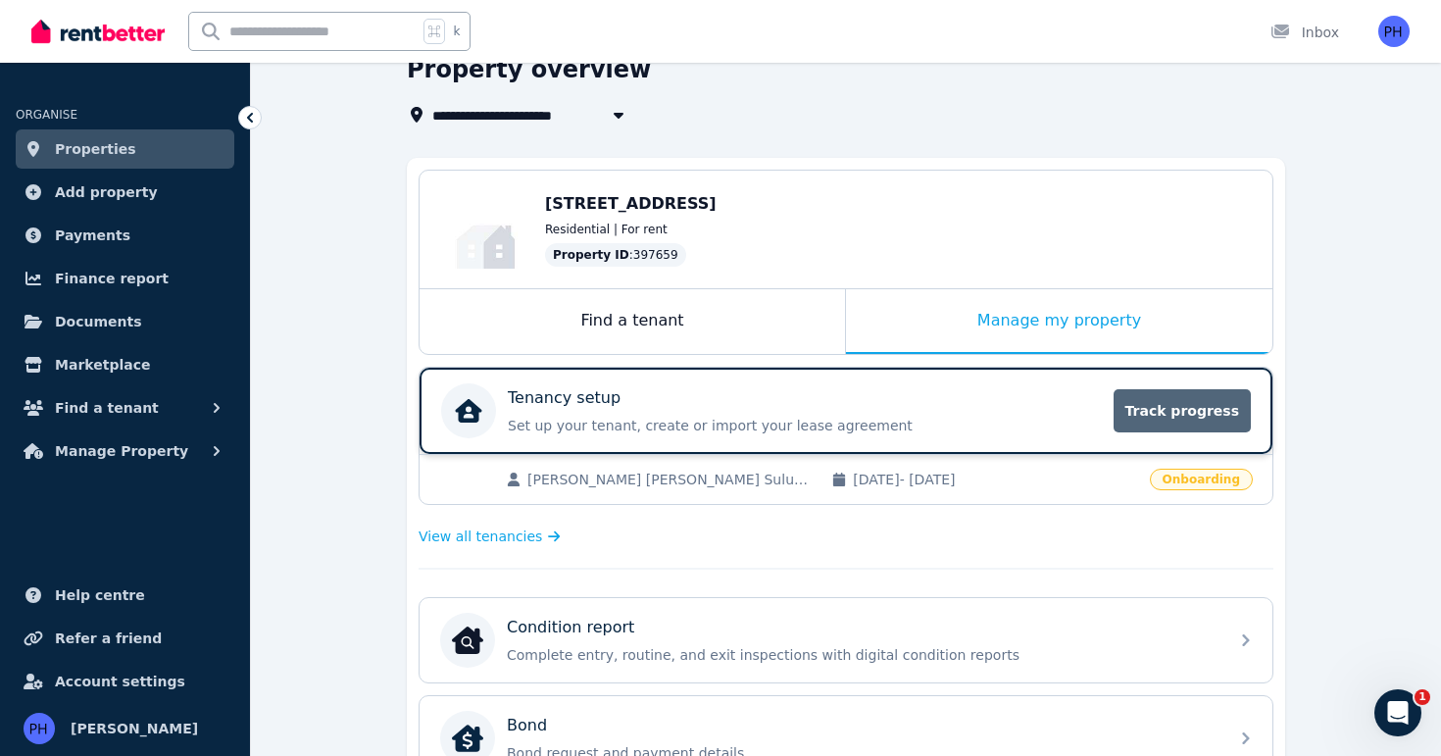
scroll to position [97, 0]
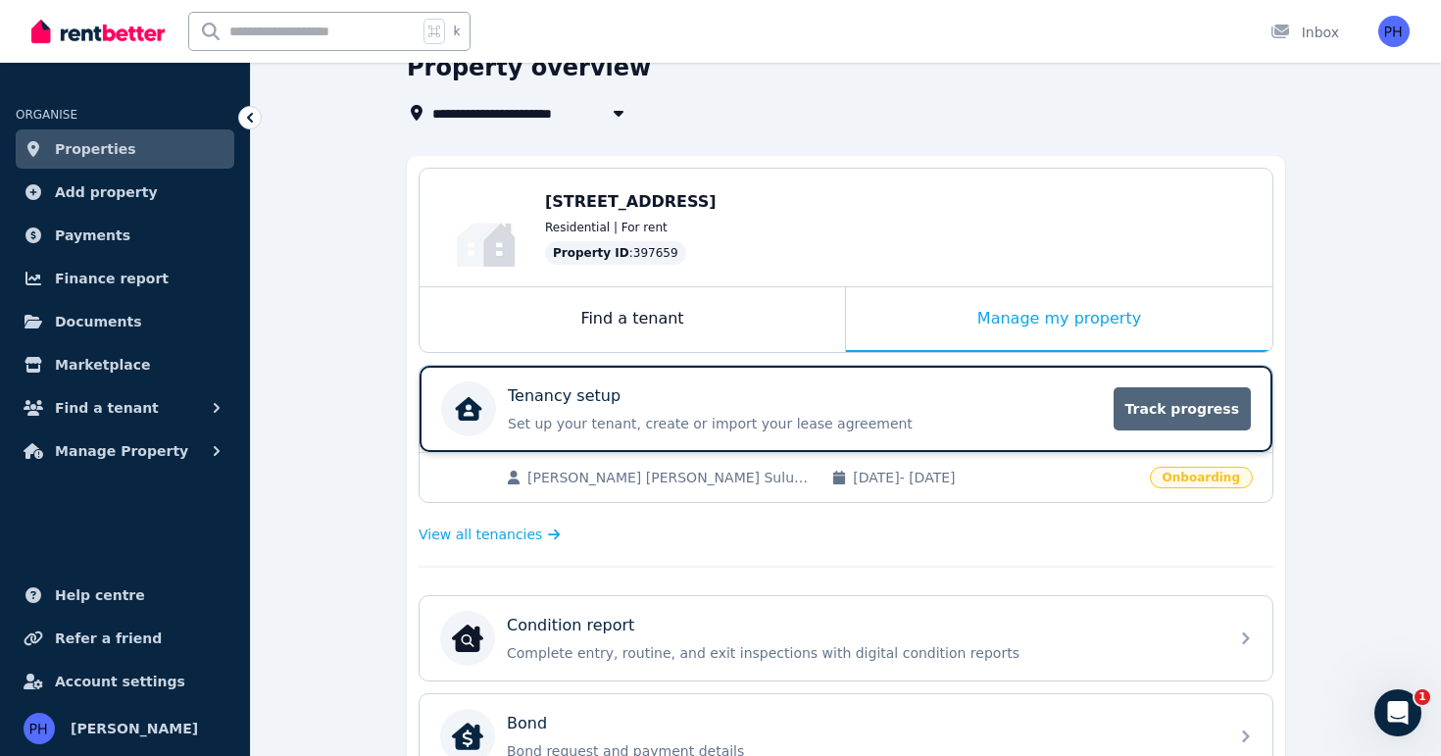
click at [1225, 405] on span "Track progress" at bounding box center [1182, 408] width 137 height 43
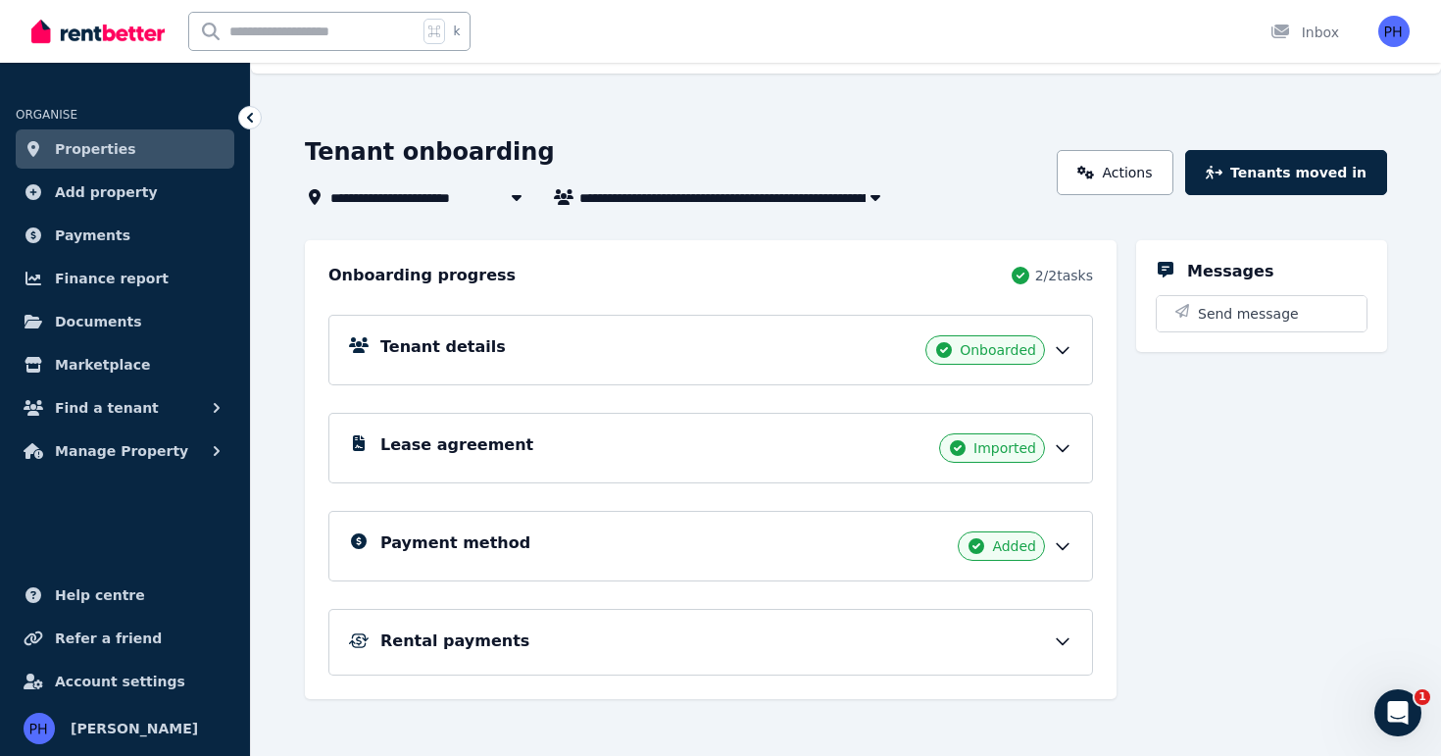
scroll to position [54, 0]
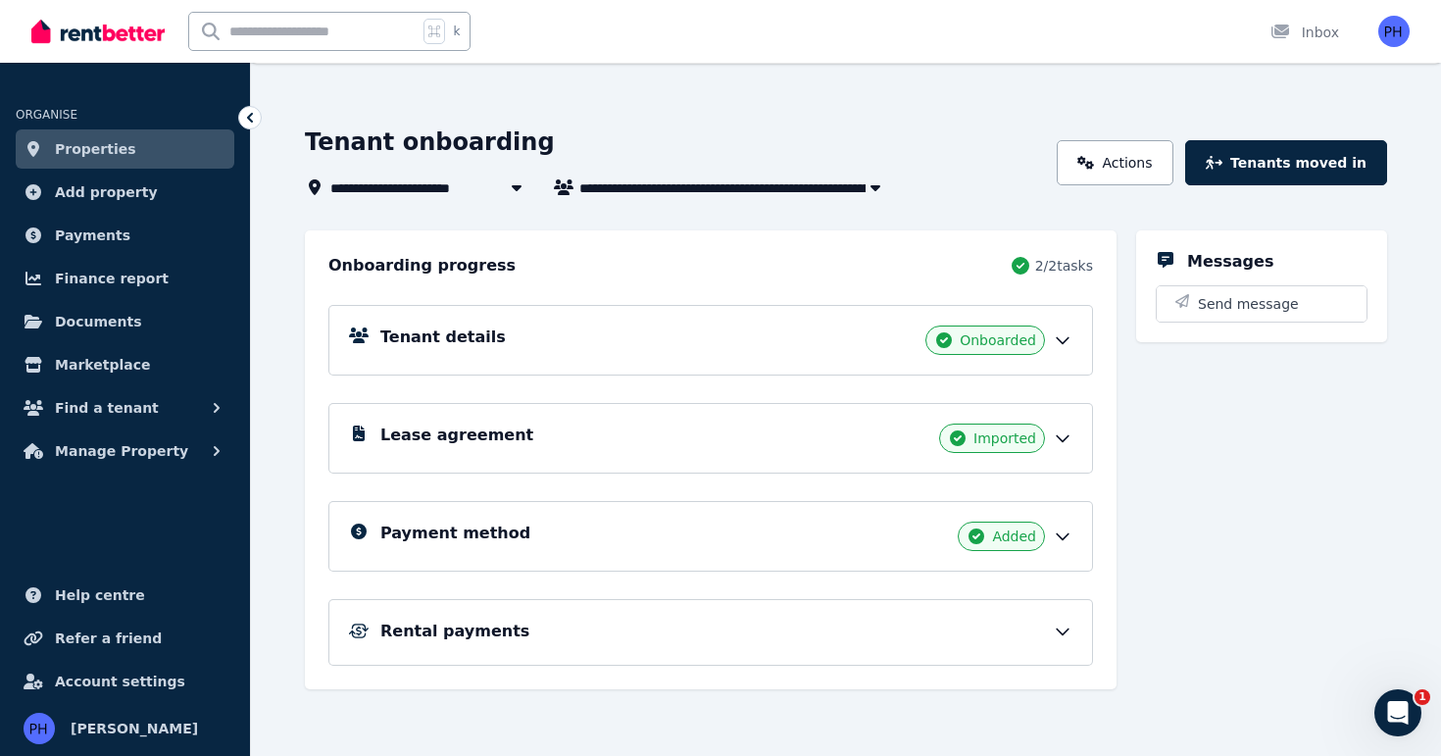
click at [1076, 531] on div "Payment method Added" at bounding box center [710, 536] width 765 height 71
click at [1066, 532] on icon at bounding box center [1063, 536] width 20 height 20
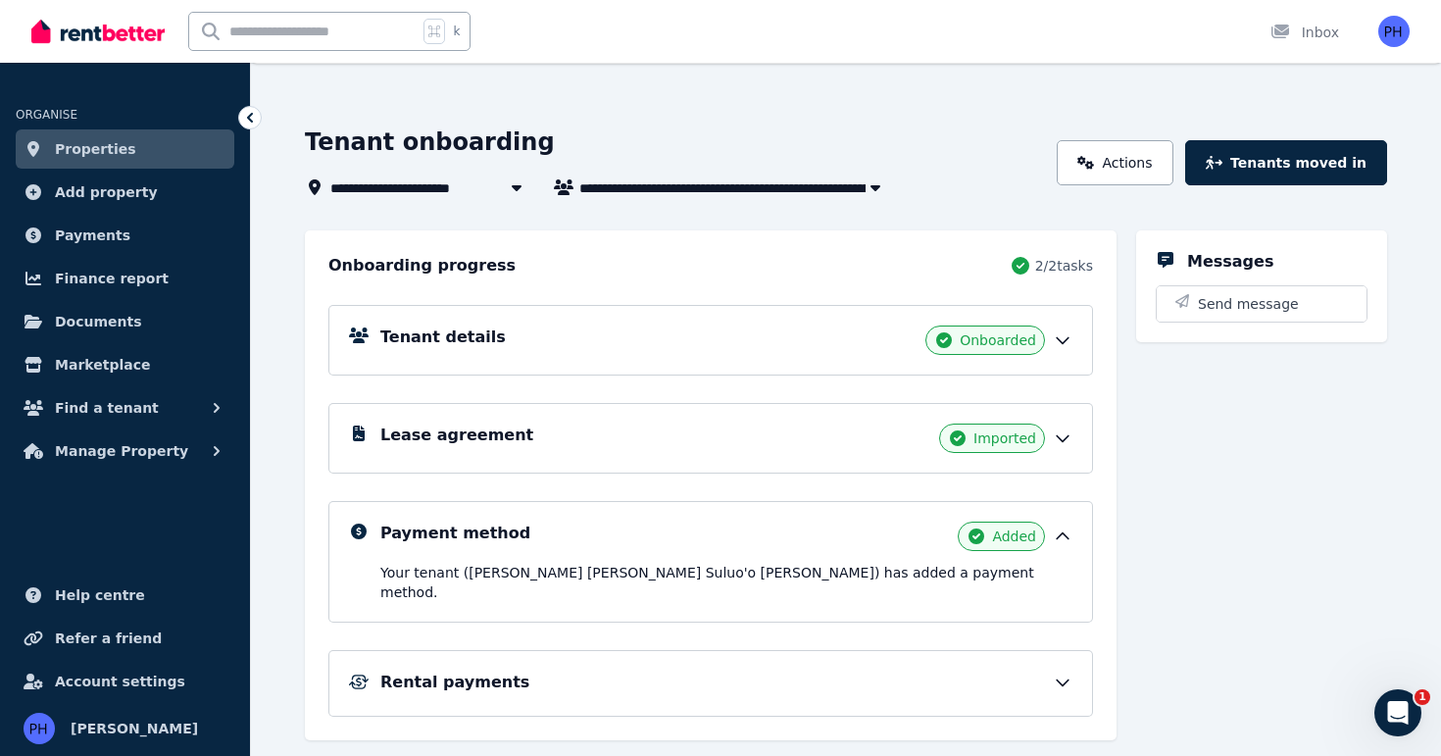
scroll to position [85, 0]
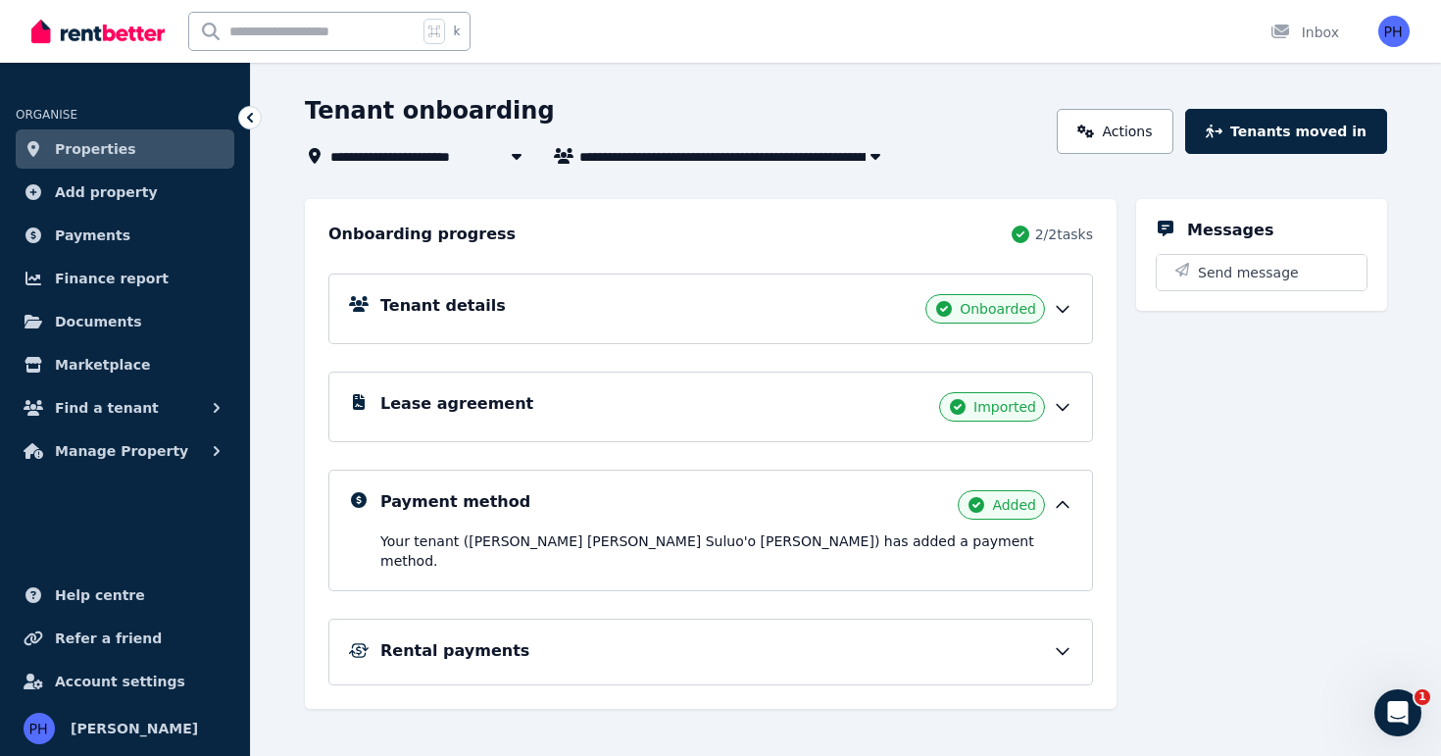
click at [1046, 639] on div "Rental payments" at bounding box center [726, 651] width 692 height 24
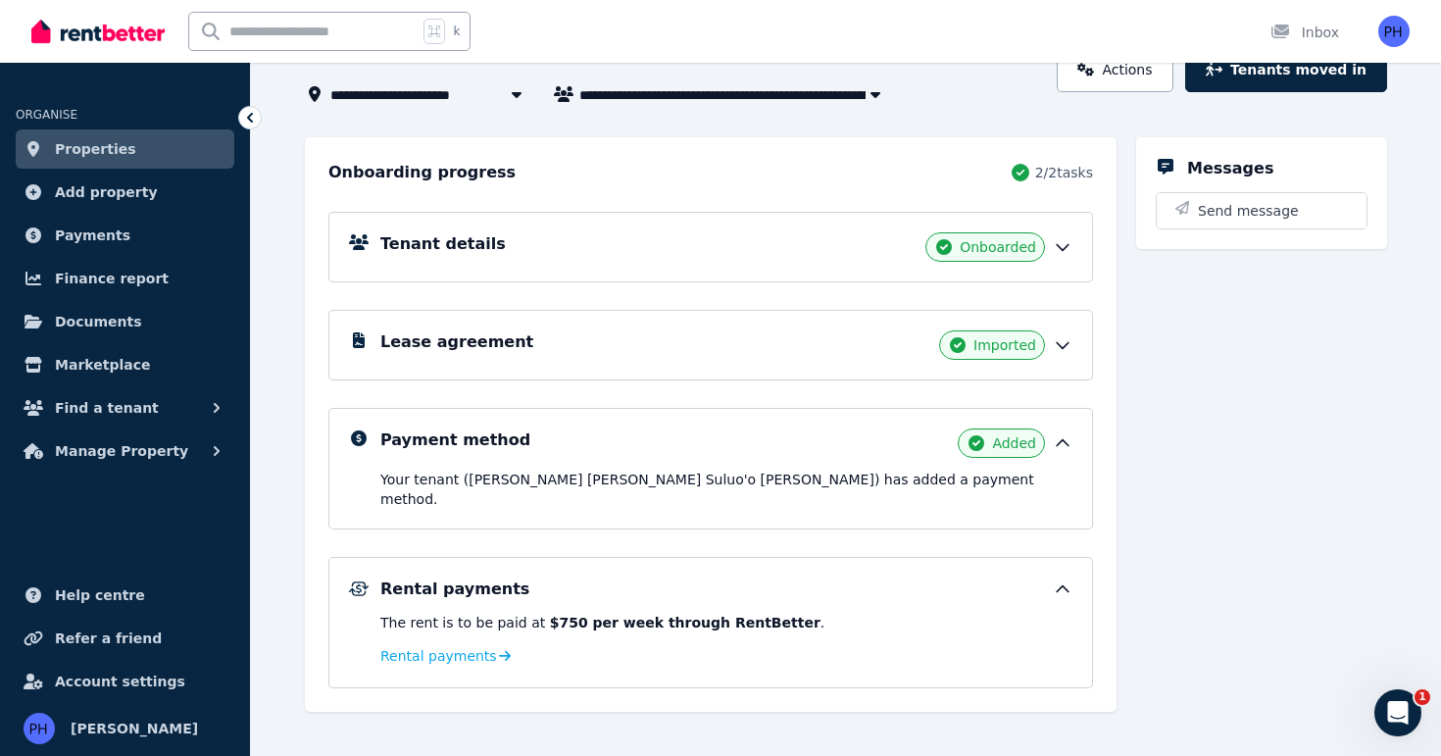
scroll to position [150, 0]
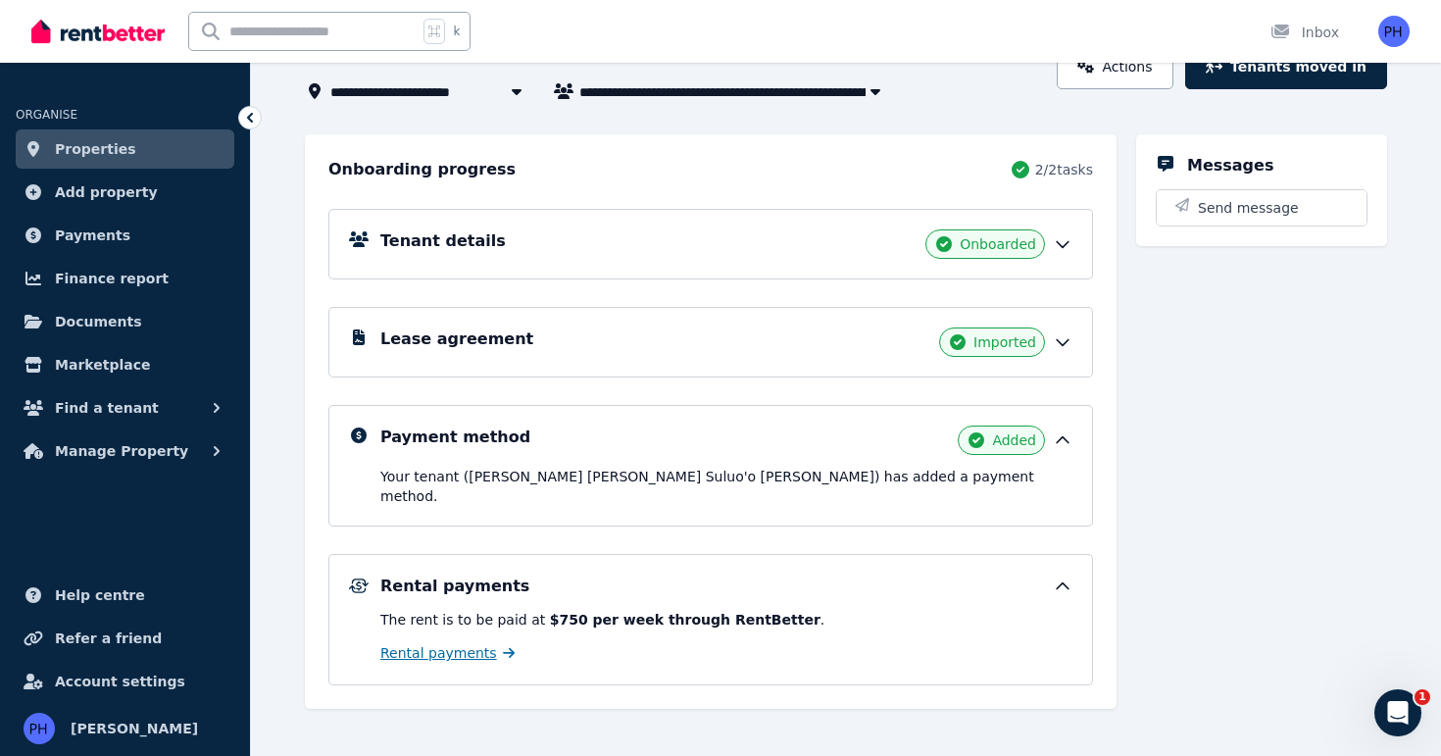
click at [418, 643] on span "Rental payments" at bounding box center [438, 653] width 117 height 20
